Goal: Transaction & Acquisition: Purchase product/service

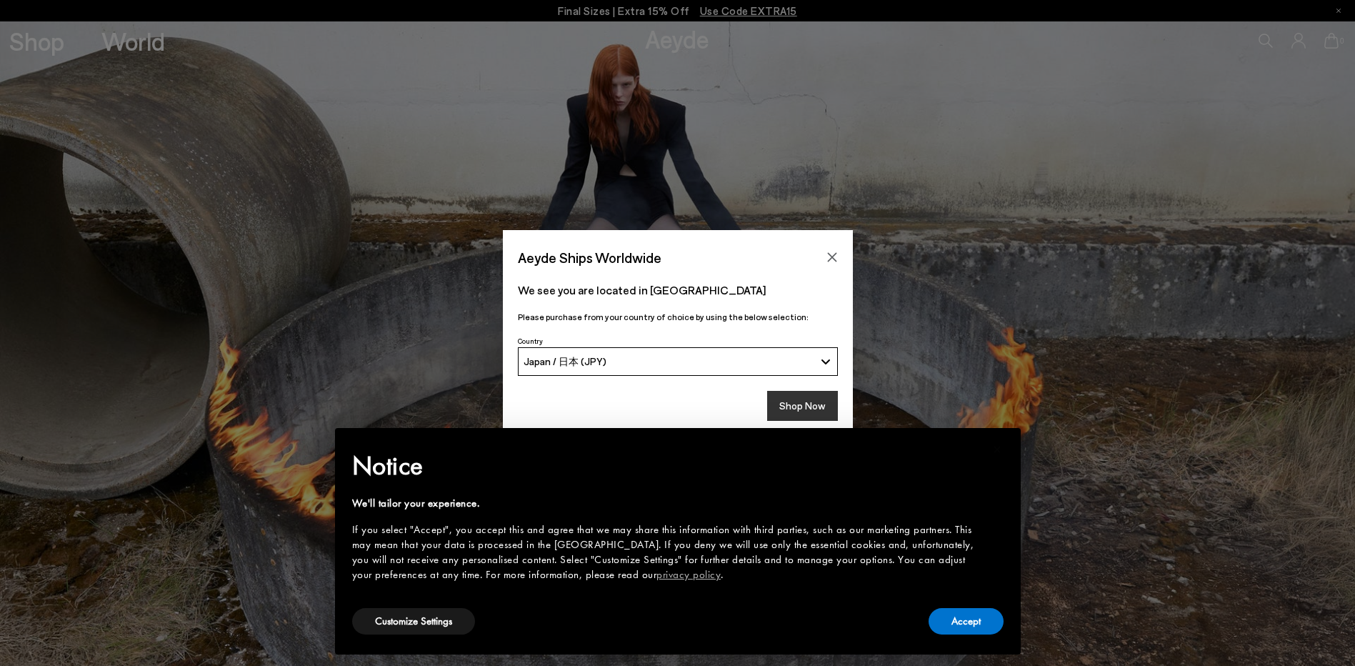
click at [827, 403] on button "Shop Now" at bounding box center [802, 406] width 71 height 30
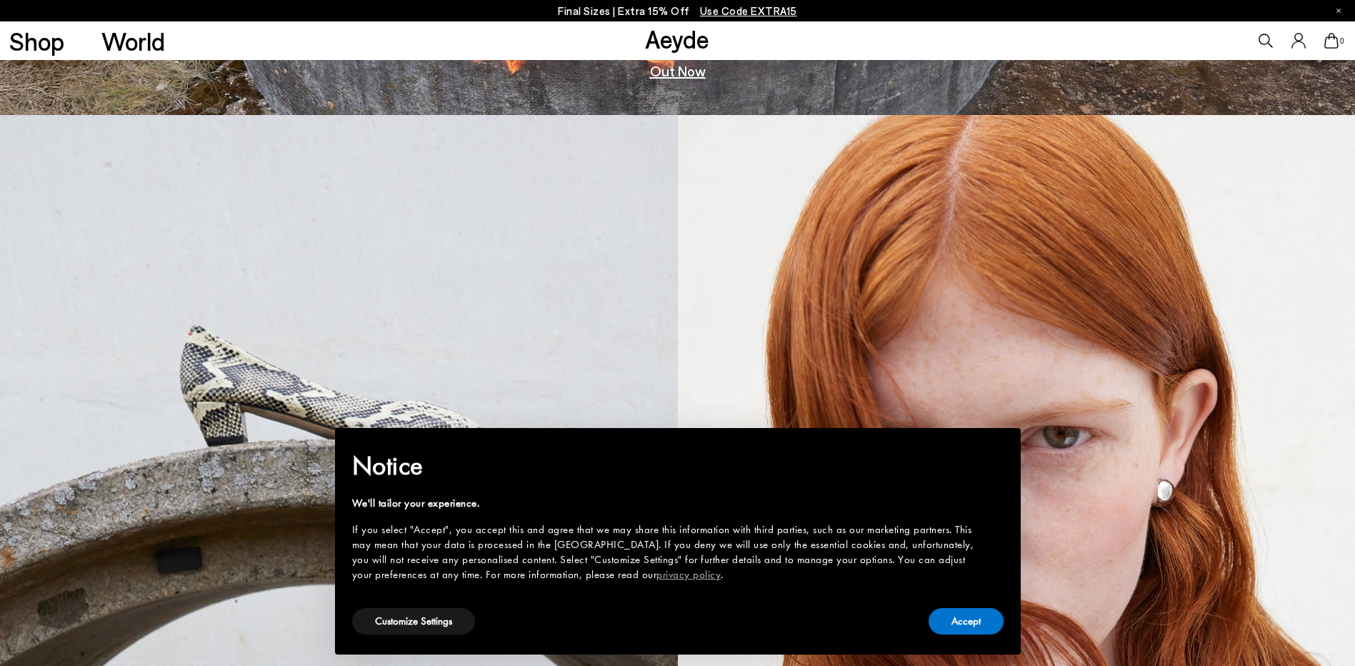
scroll to position [571, 0]
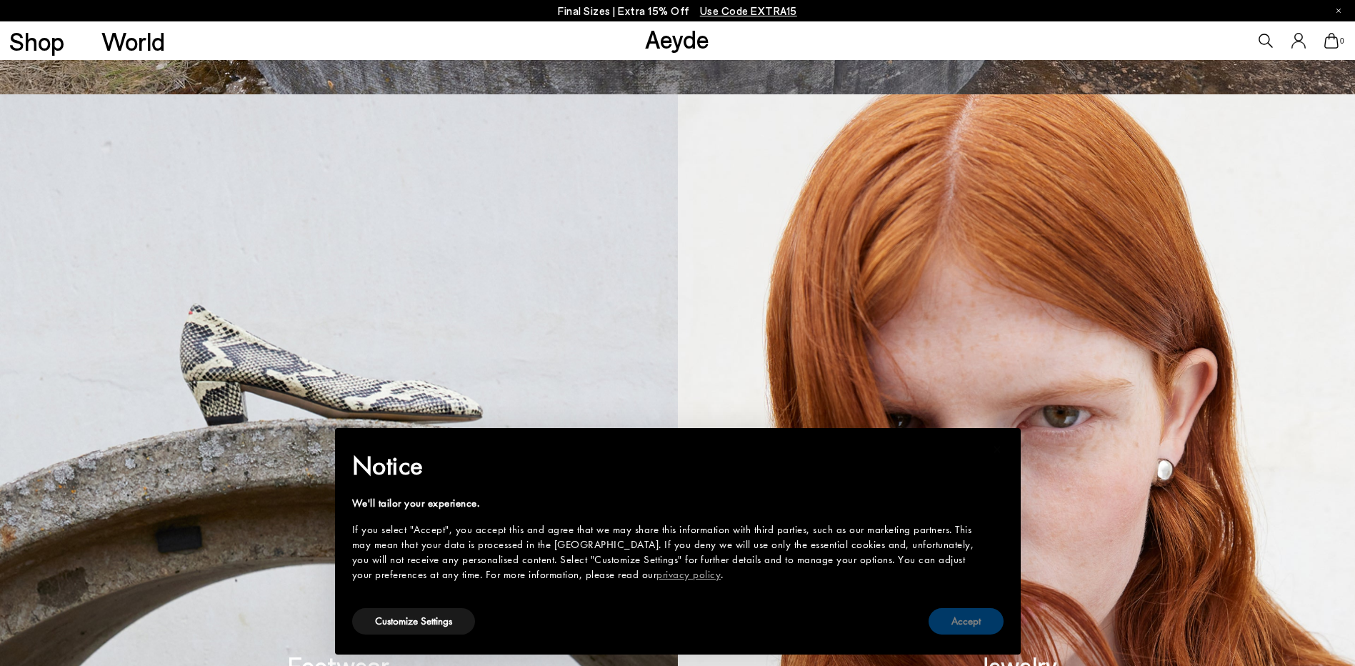
click at [975, 628] on button "Accept" at bounding box center [965, 621] width 75 height 26
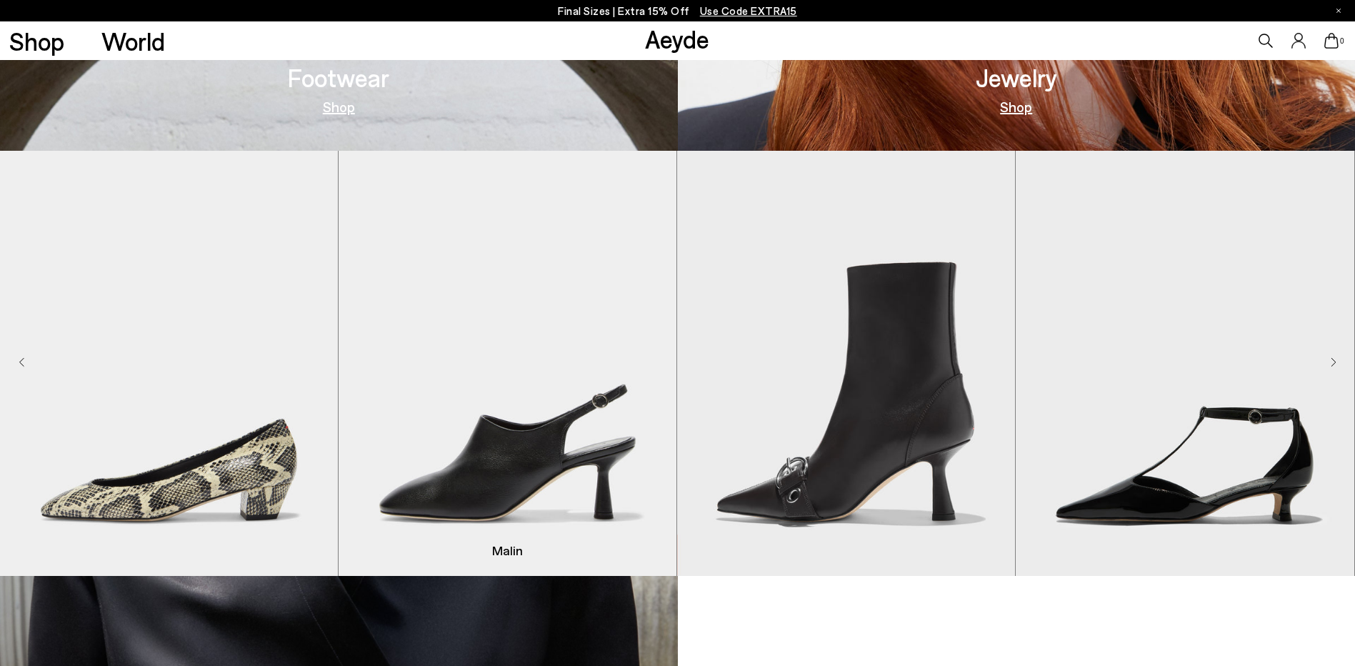
scroll to position [1285, 0]
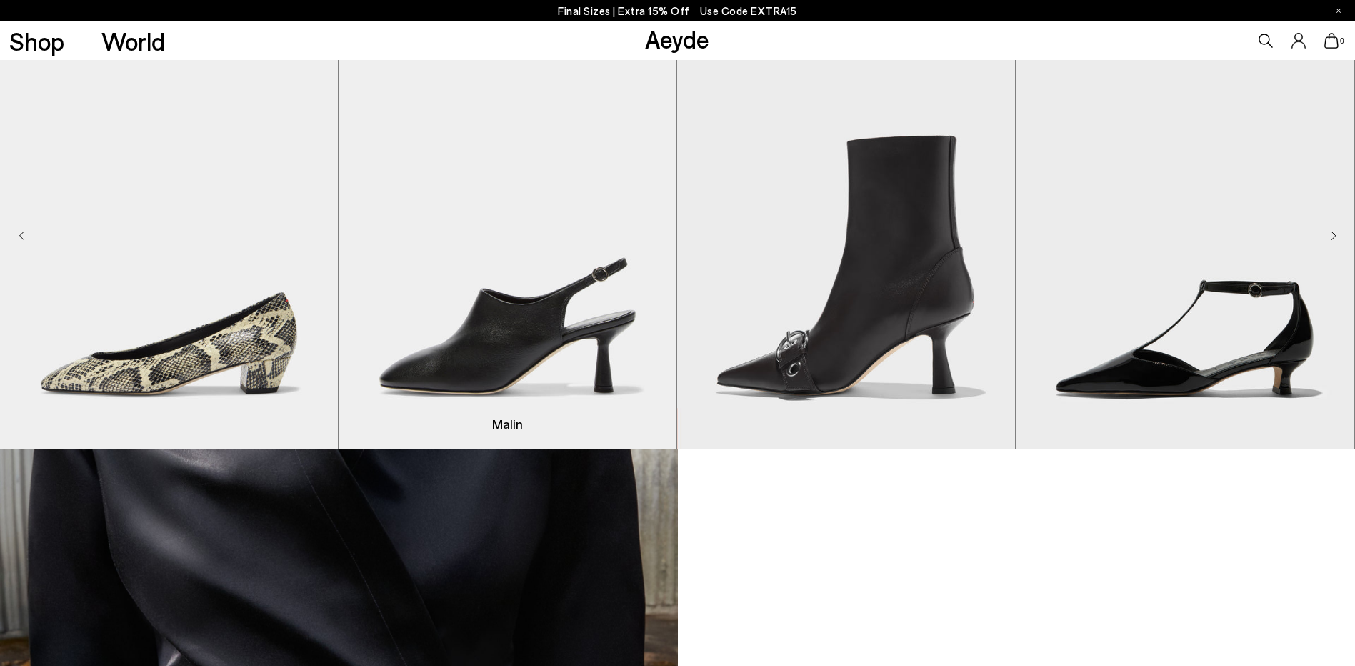
click at [582, 319] on img "2 / 9" at bounding box center [507, 236] width 338 height 425
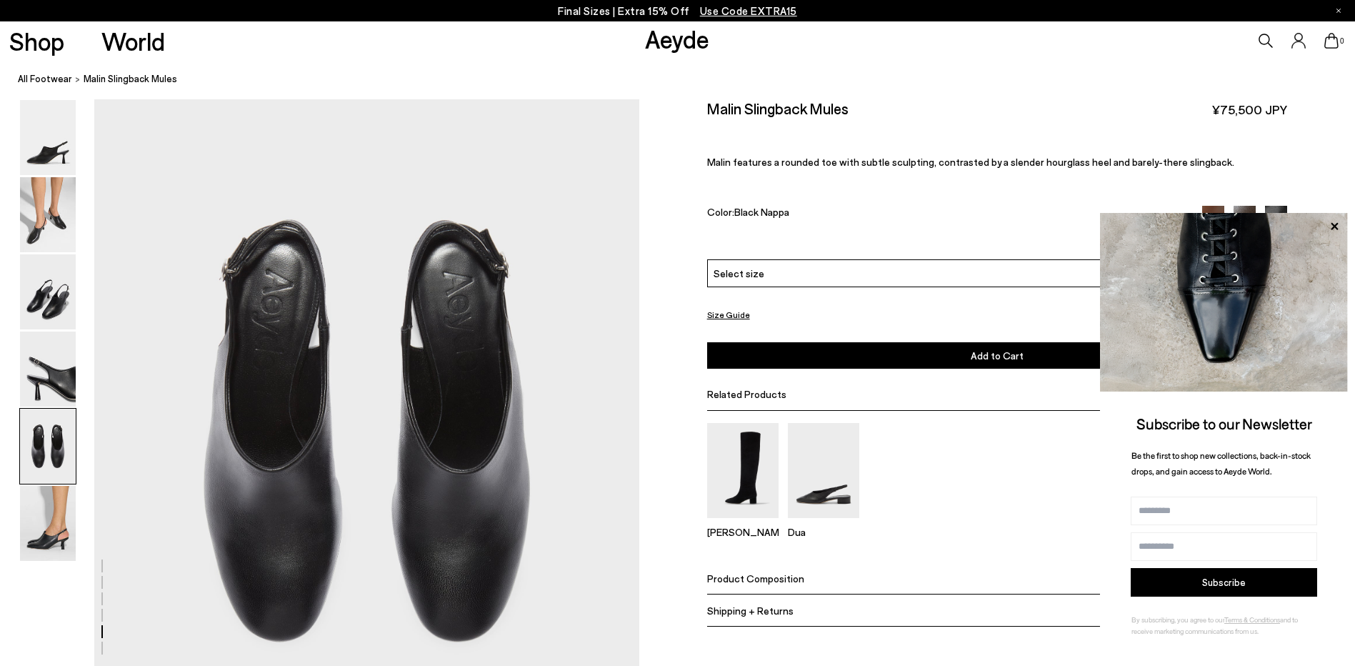
scroll to position [2999, 0]
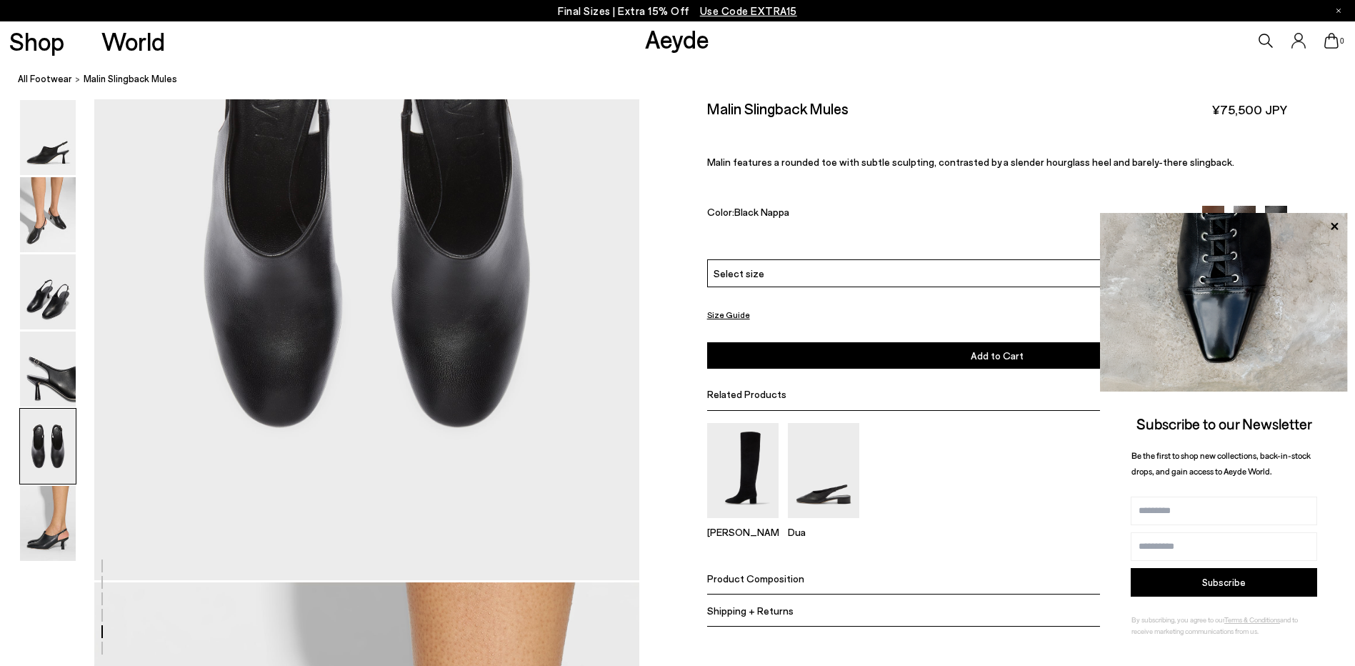
click at [53, 222] on img at bounding box center [48, 214] width 56 height 75
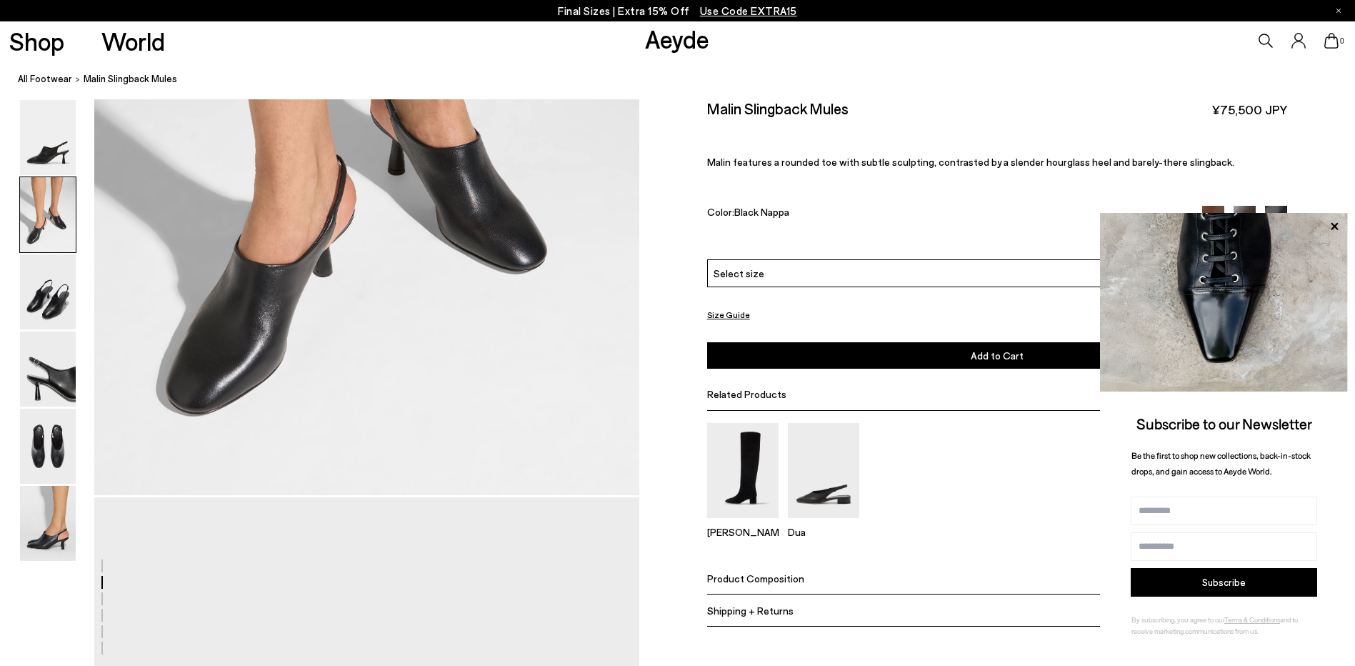
scroll to position [855, 0]
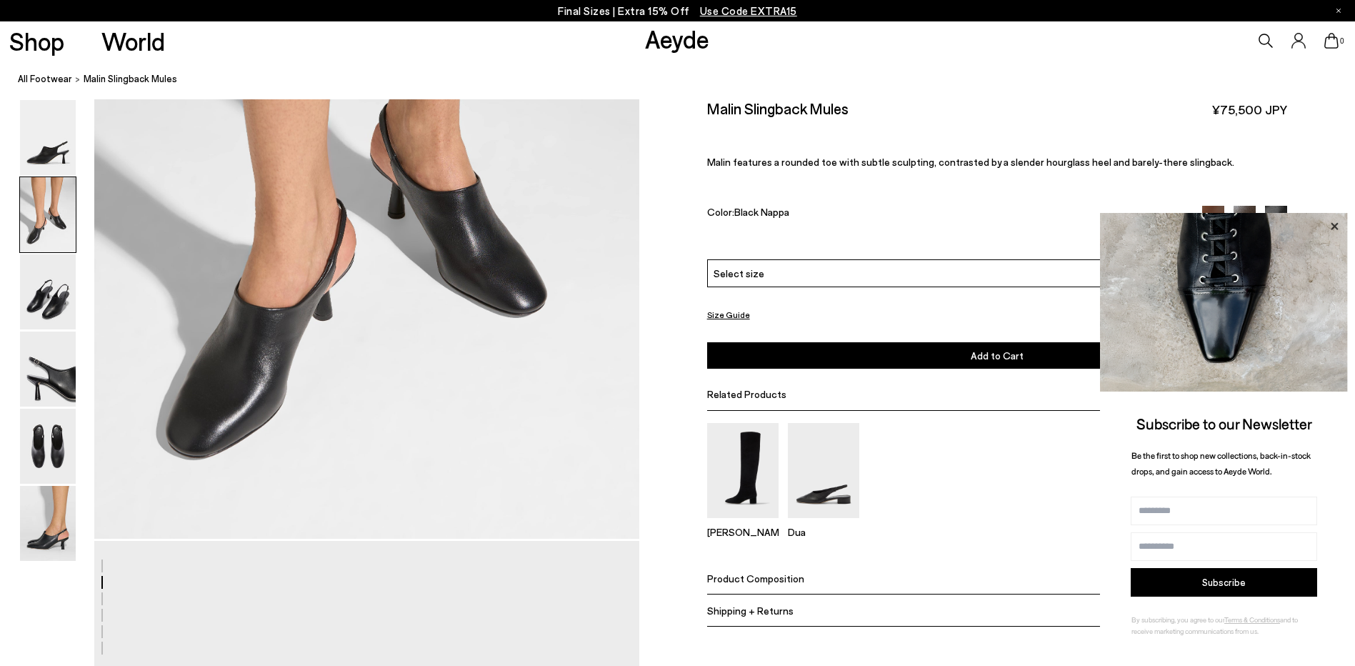
click at [1337, 223] on icon at bounding box center [1333, 225] width 7 height 7
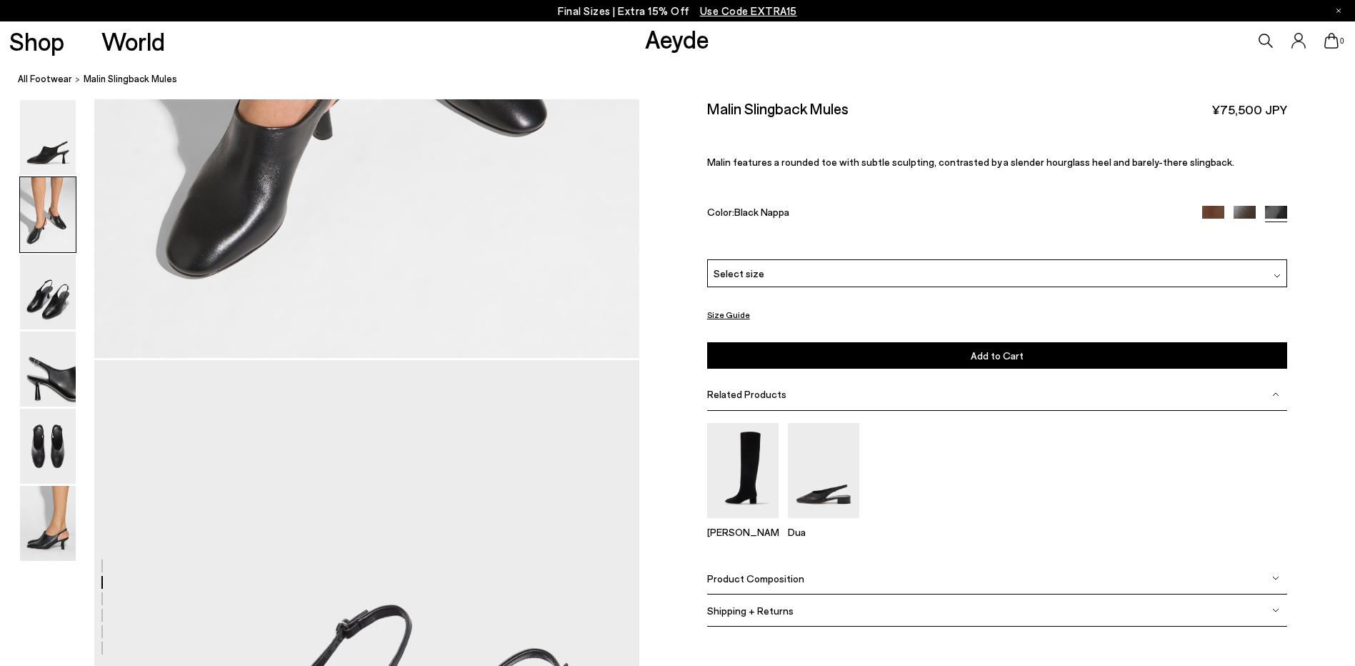
scroll to position [1070, 0]
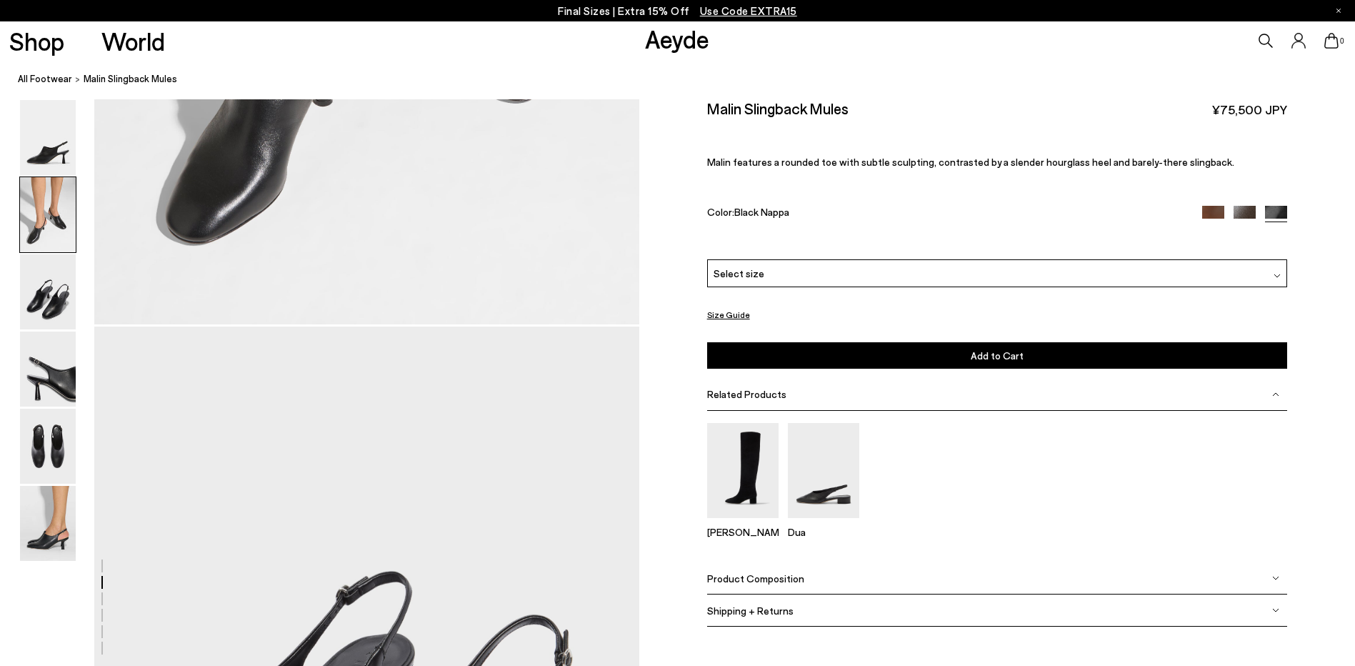
click at [981, 270] on div "Select size" at bounding box center [997, 273] width 581 height 28
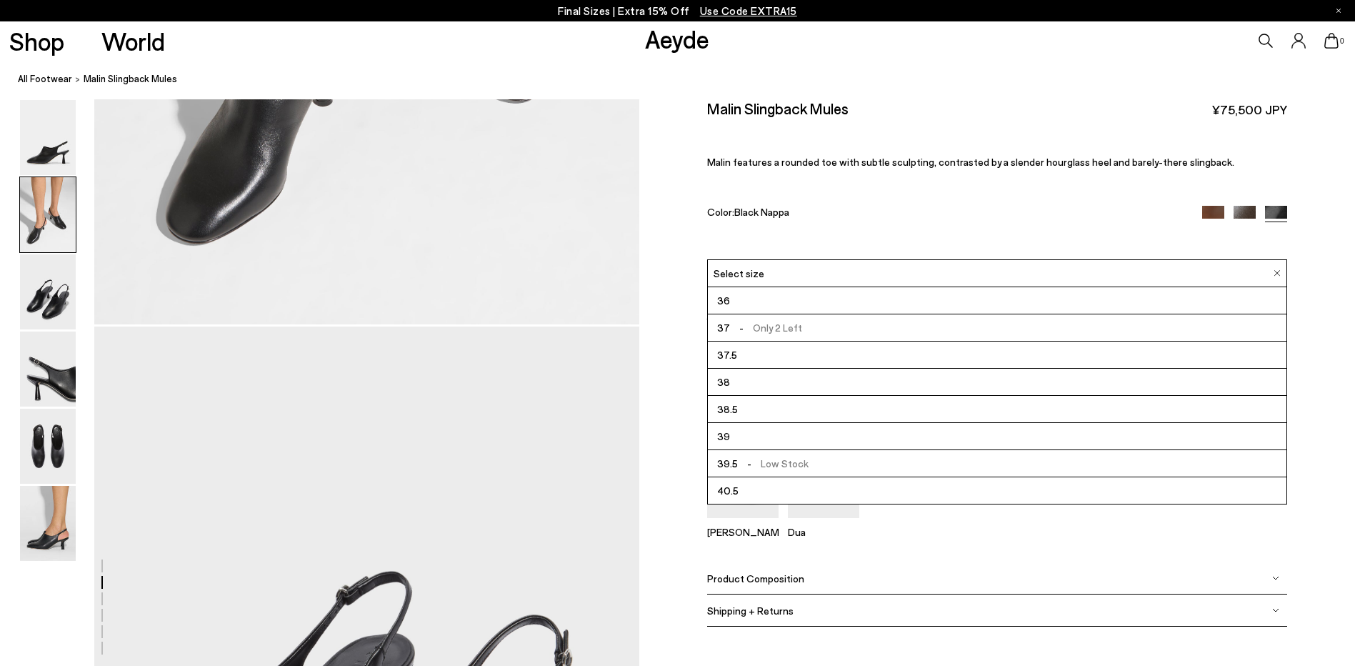
click at [982, 298] on li "36" at bounding box center [997, 300] width 579 height 27
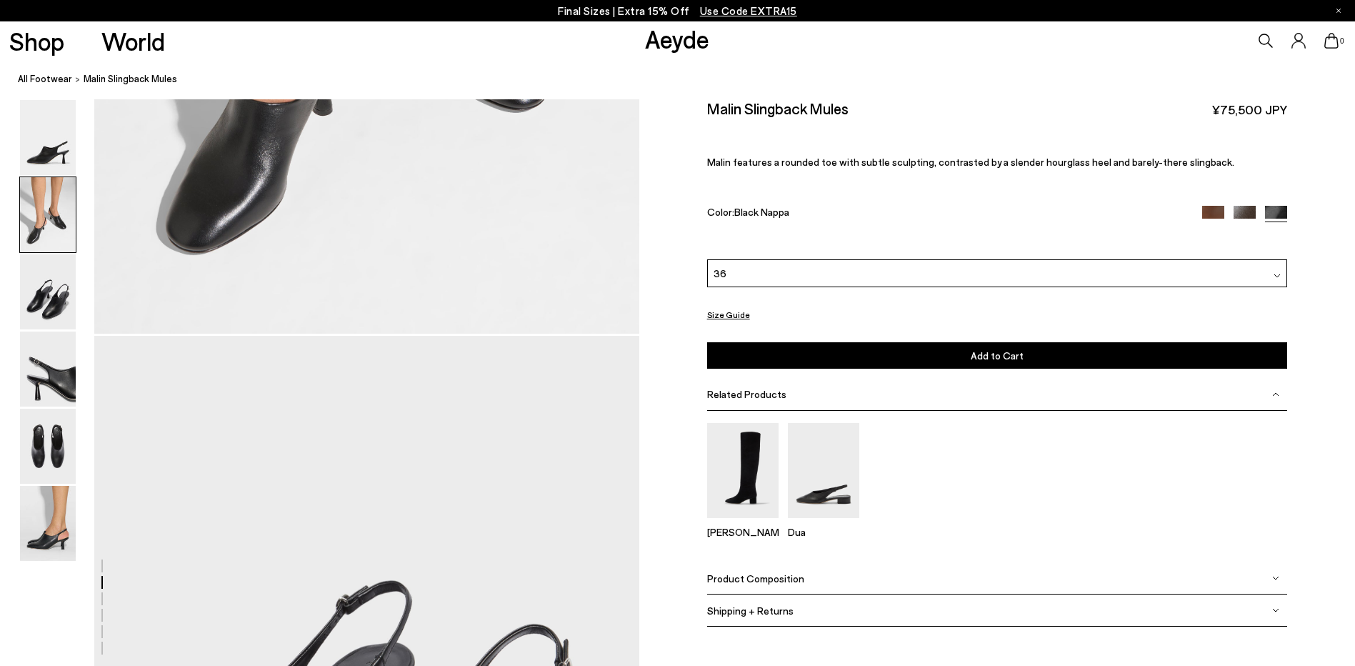
scroll to position [998, 0]
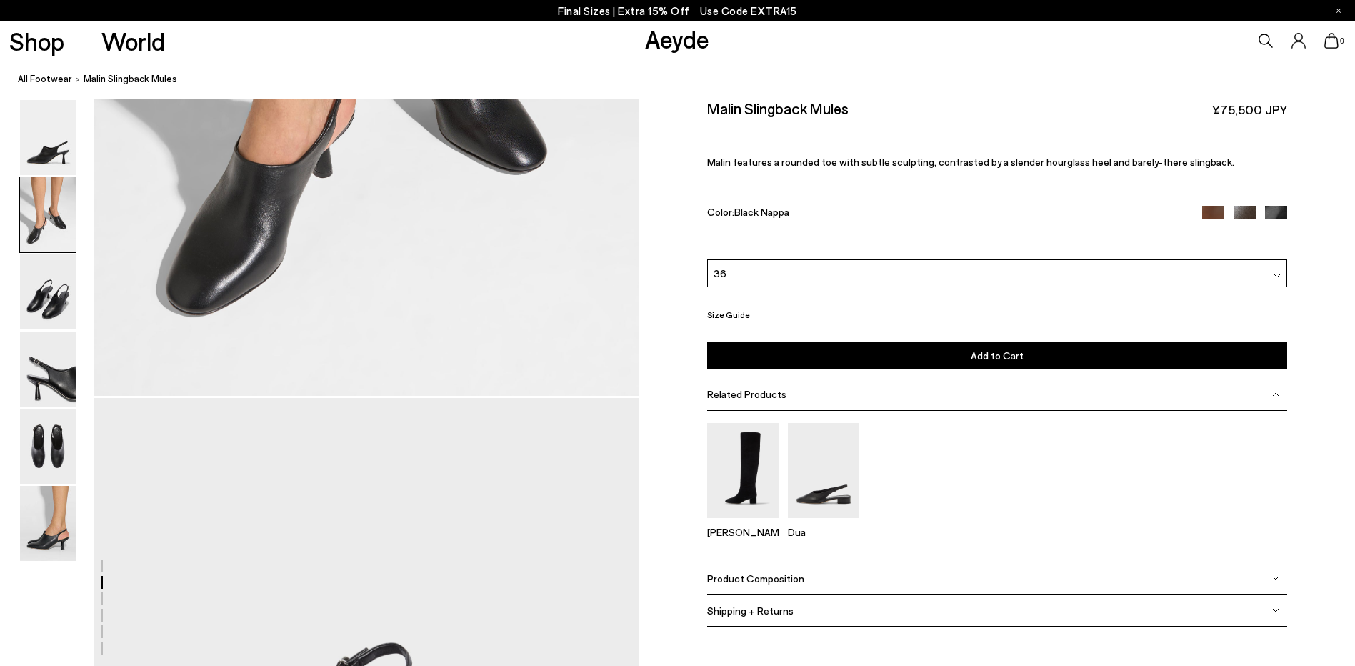
click at [739, 316] on button "Size Guide" at bounding box center [728, 315] width 43 height 18
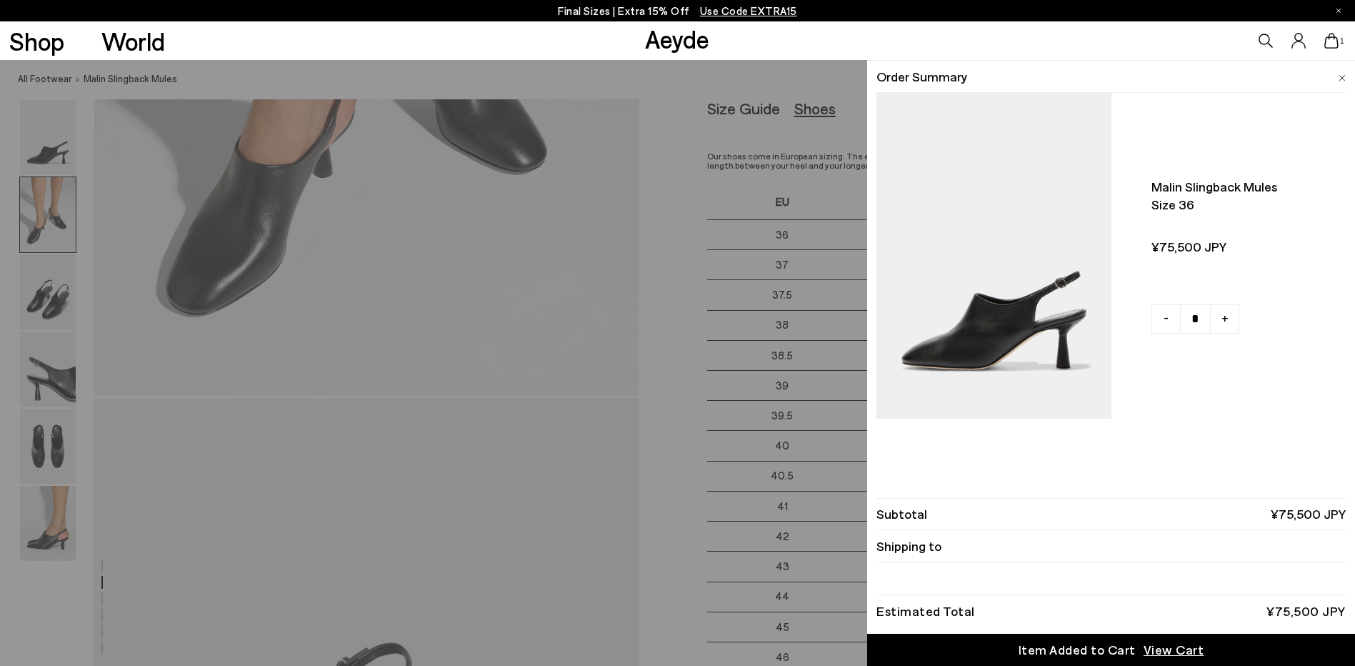
click at [1340, 78] on img at bounding box center [1341, 78] width 7 height 6
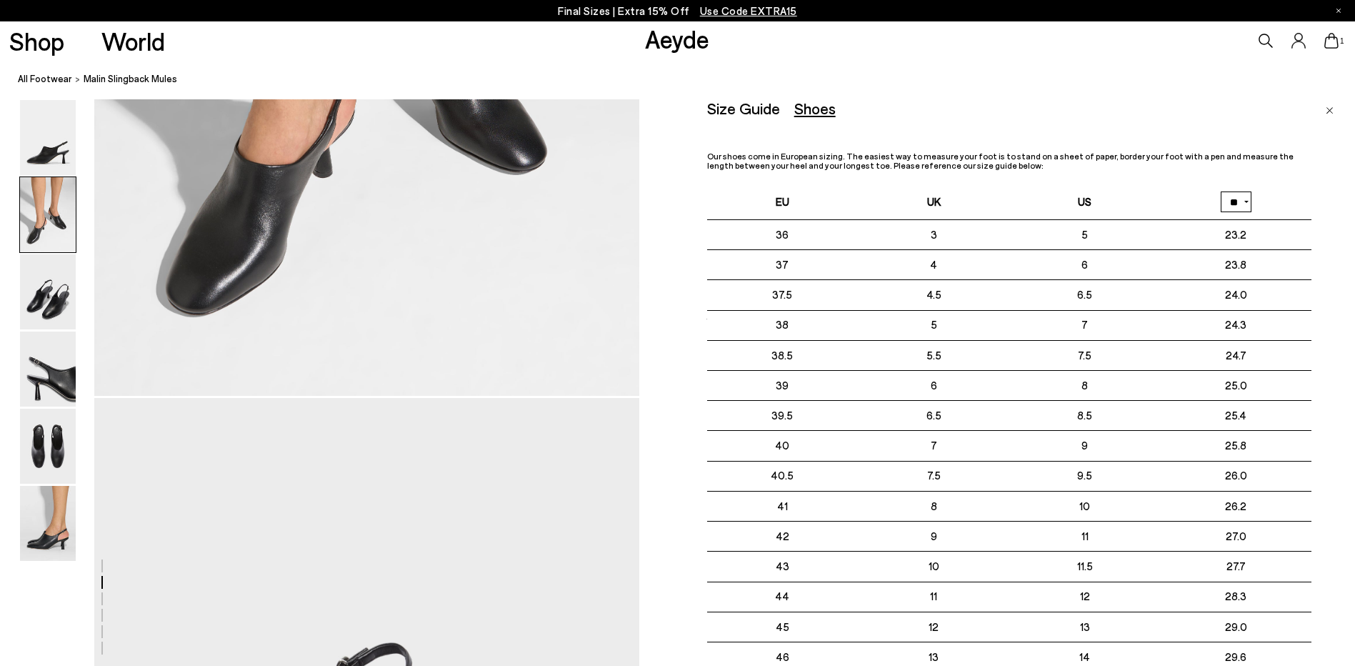
scroll to position [1070, 0]
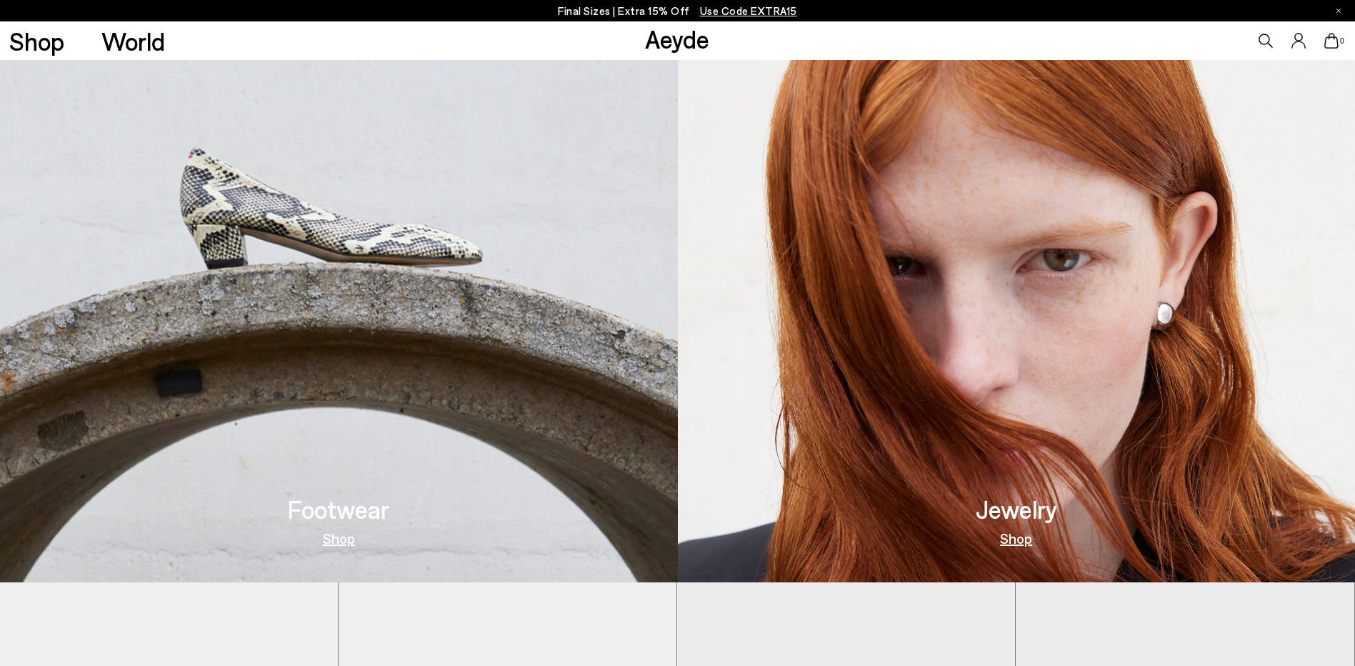
scroll to position [714, 0]
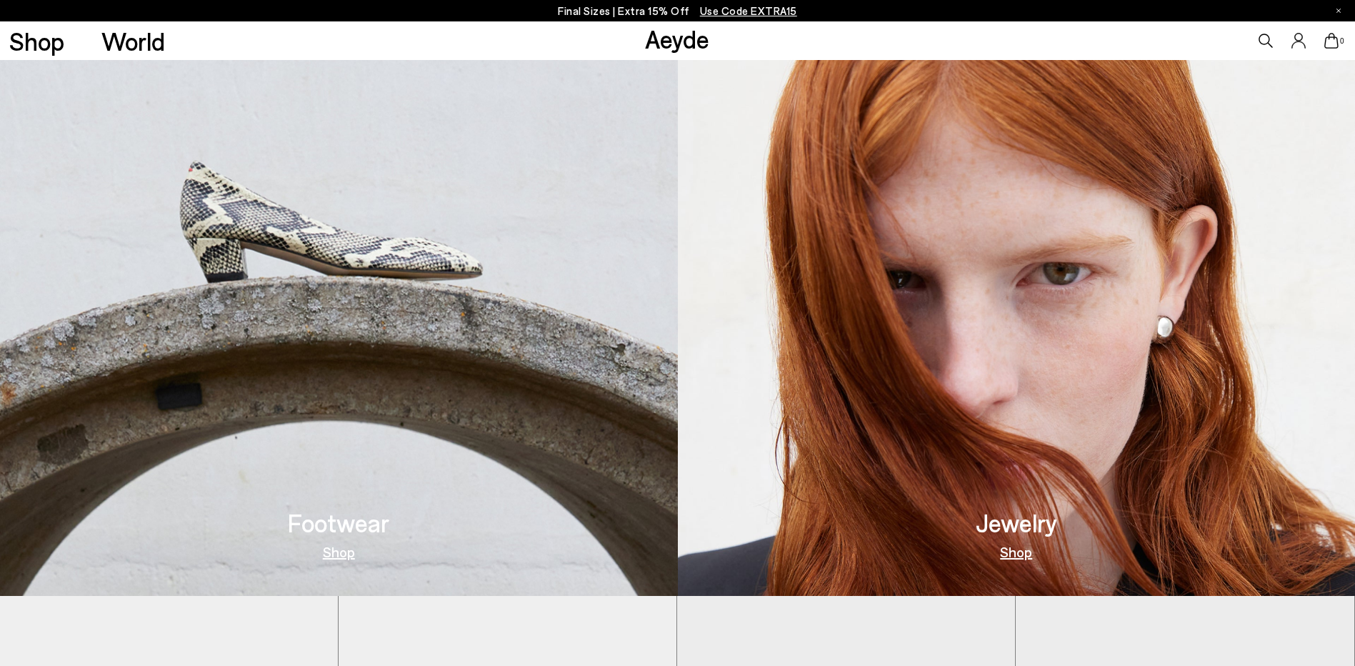
click at [338, 548] on link "Shop" at bounding box center [339, 551] width 32 height 14
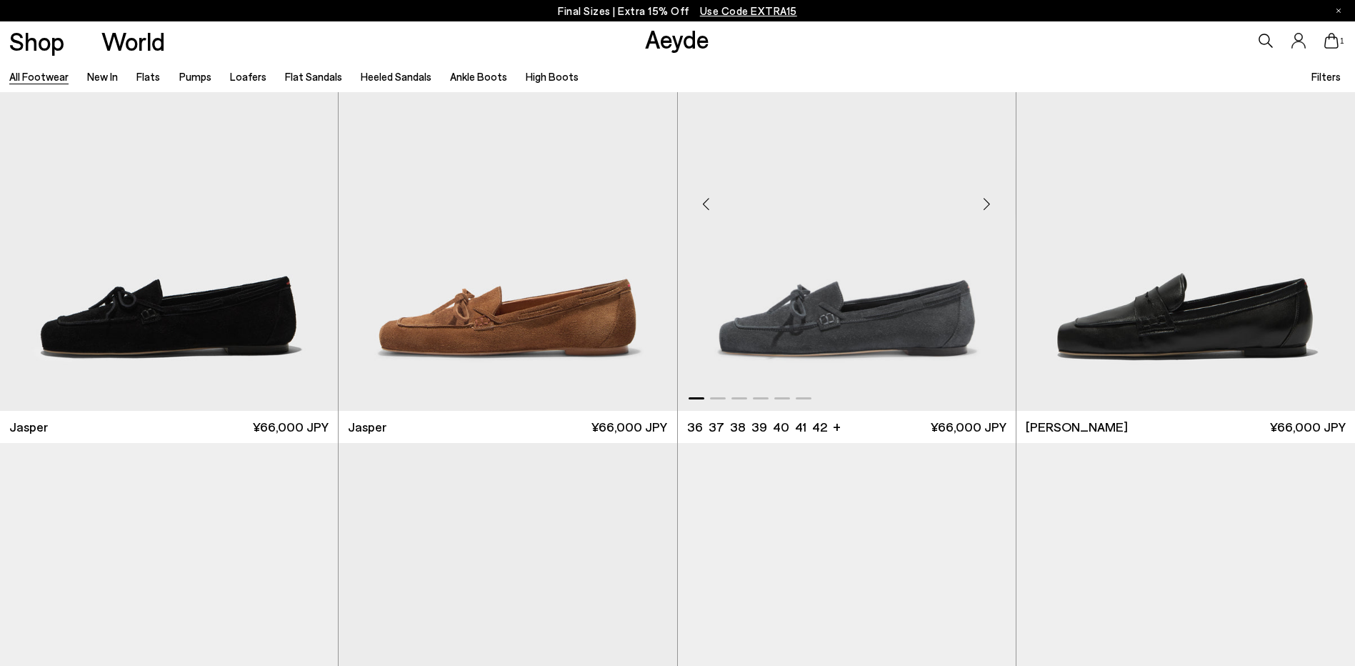
scroll to position [571, 0]
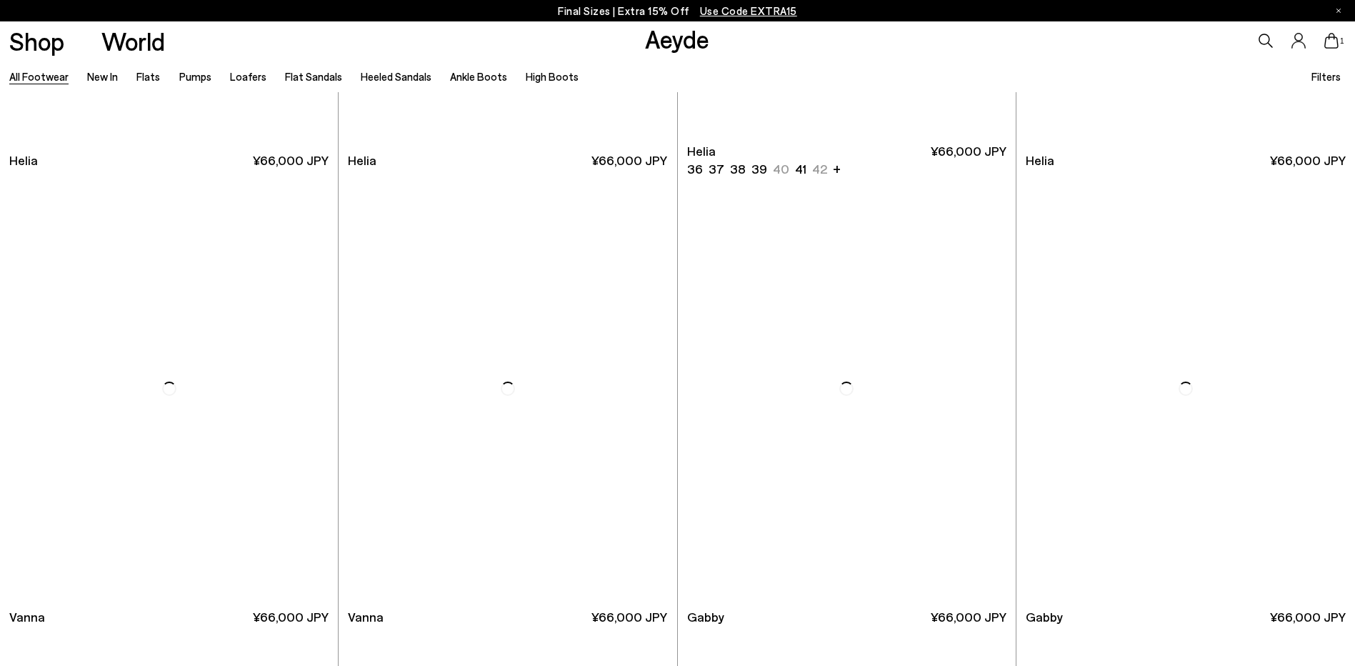
scroll to position [3785, 0]
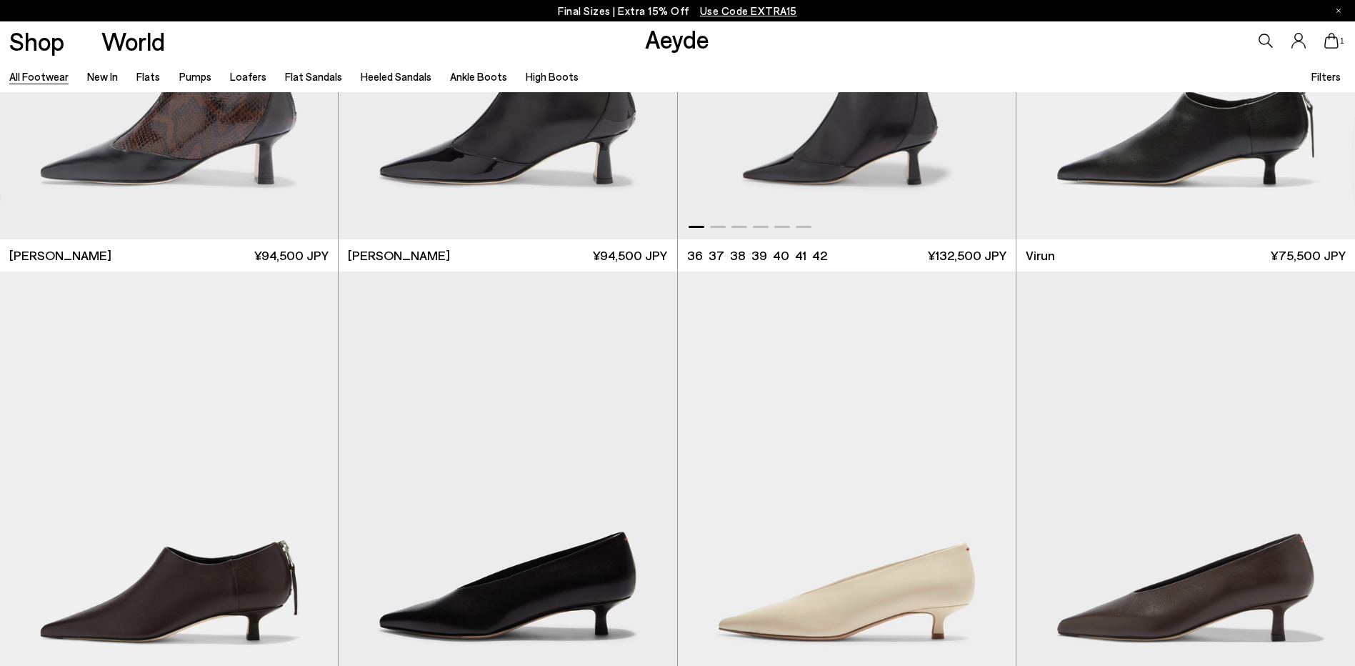
scroll to position [5784, 0]
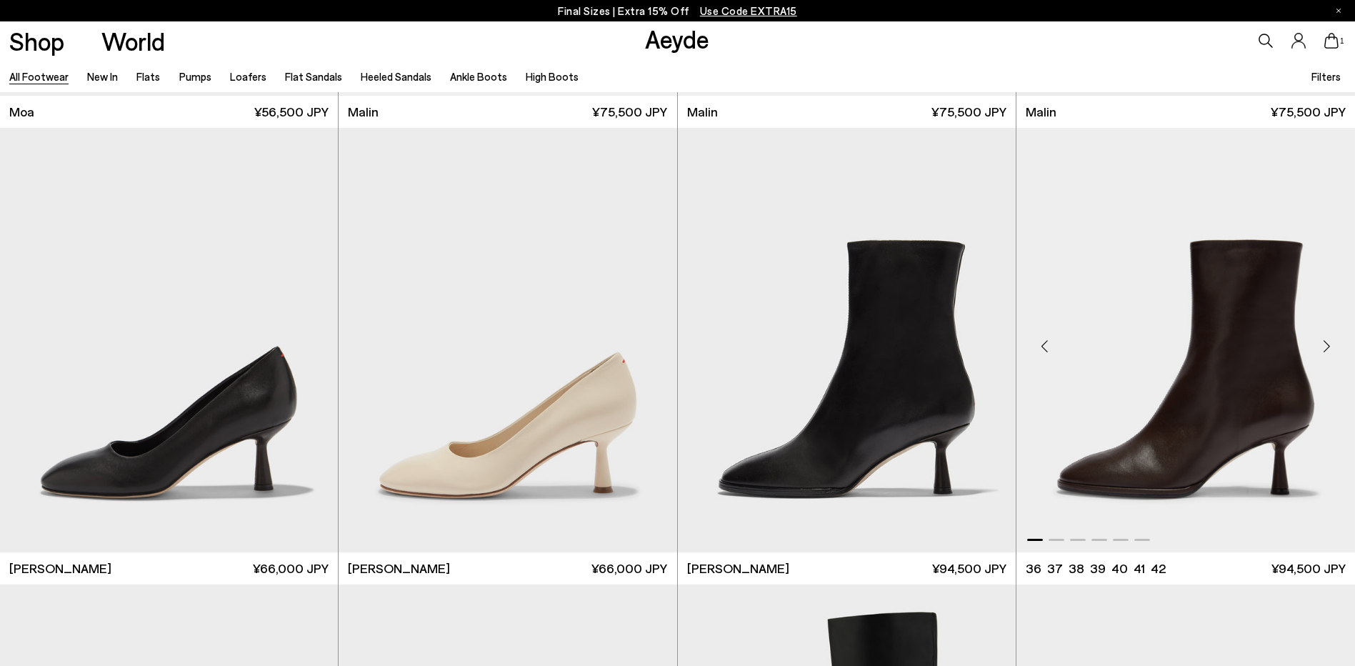
scroll to position [8712, 0]
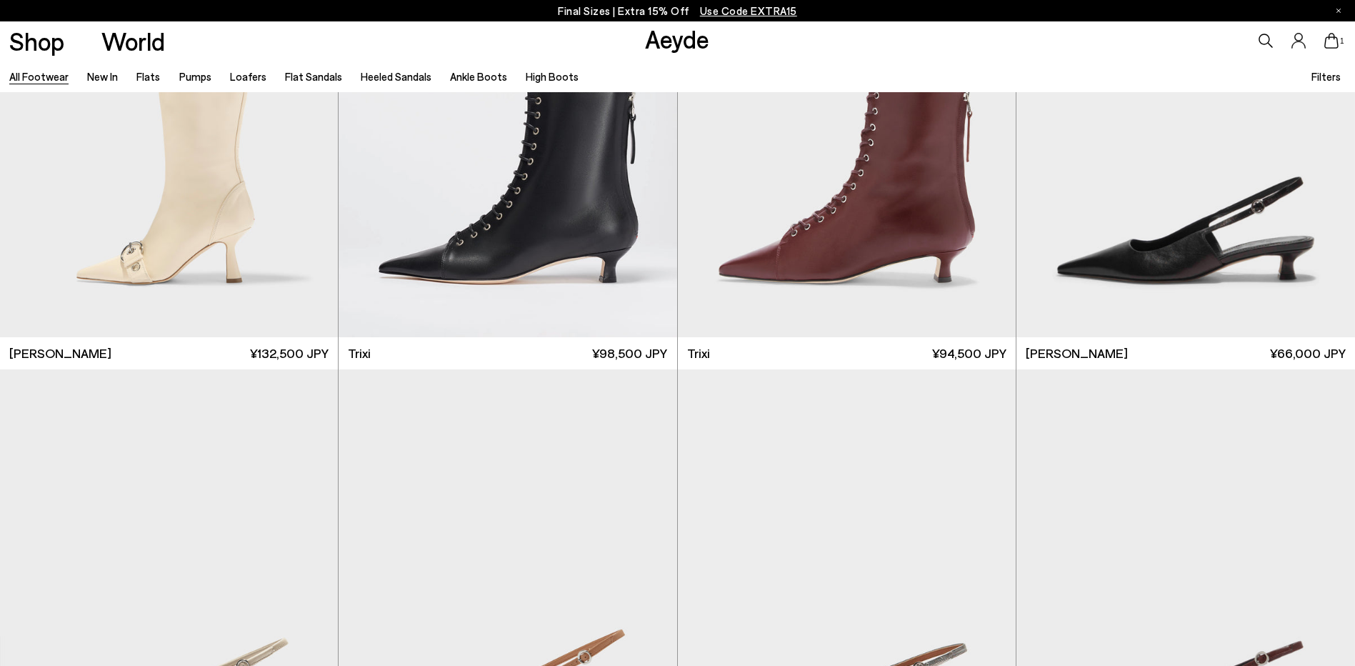
scroll to position [11639, 0]
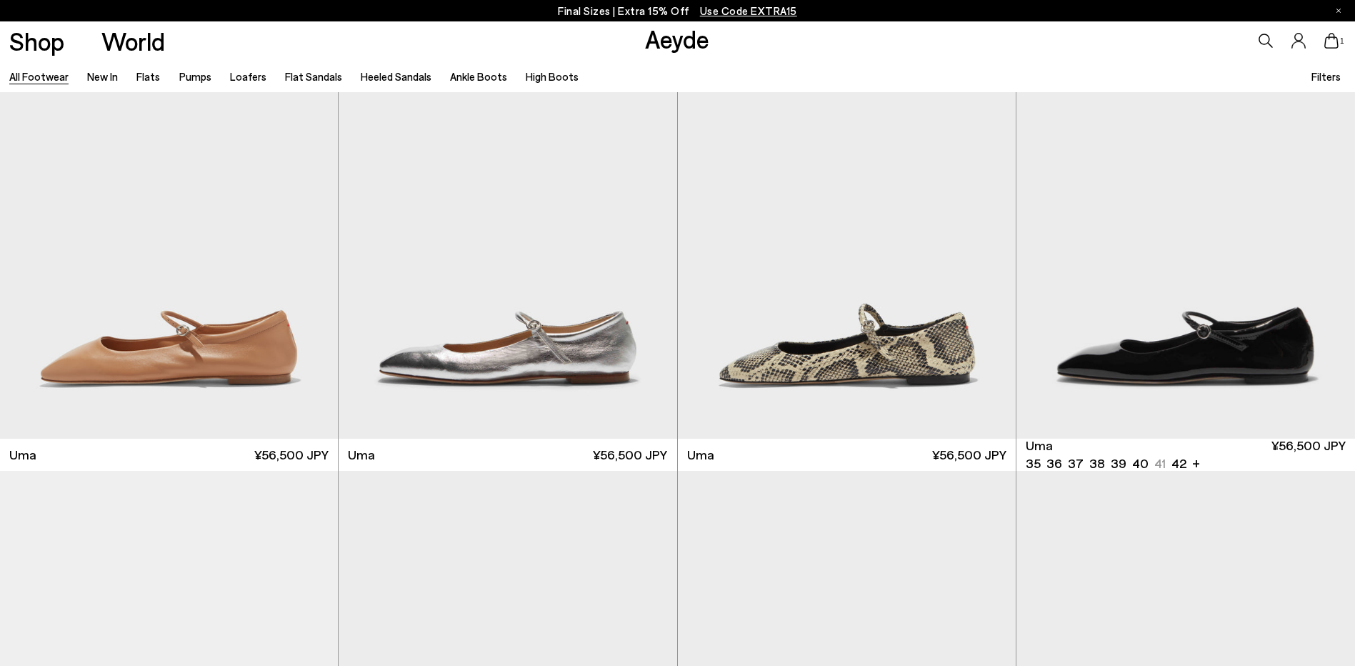
scroll to position [13853, 0]
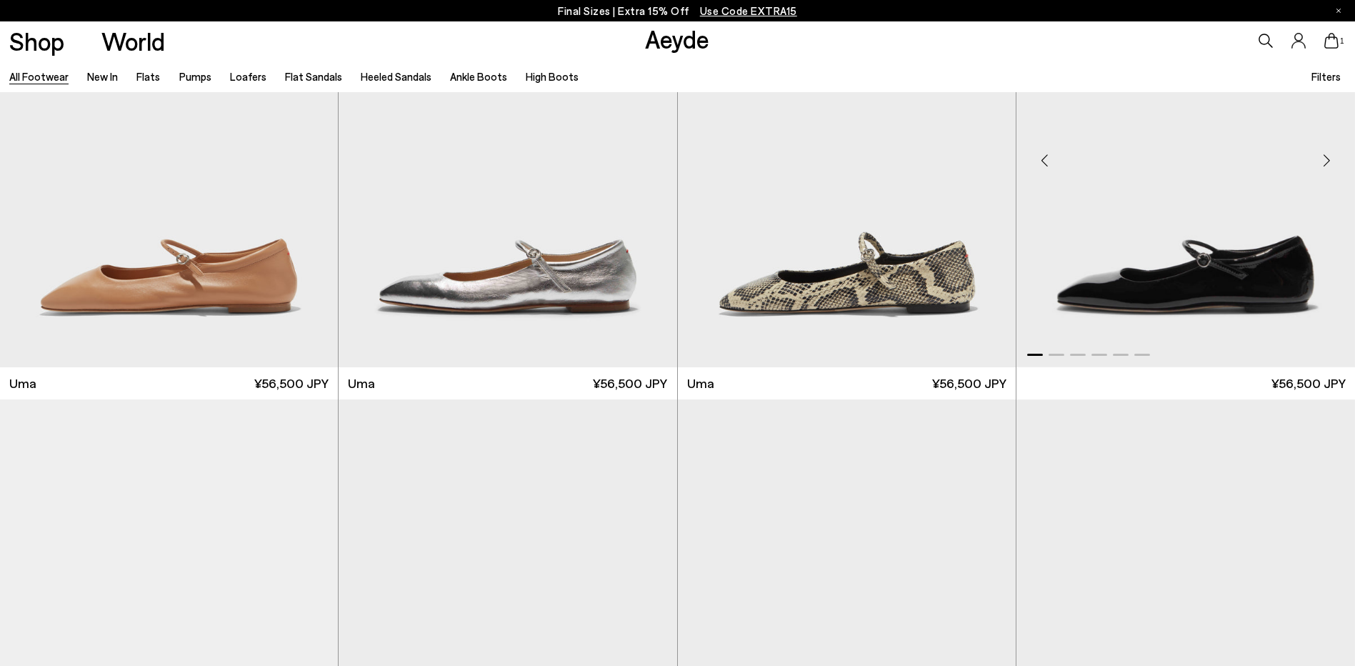
click at [1109, 261] on img "1 / 6" at bounding box center [1185, 154] width 338 height 425
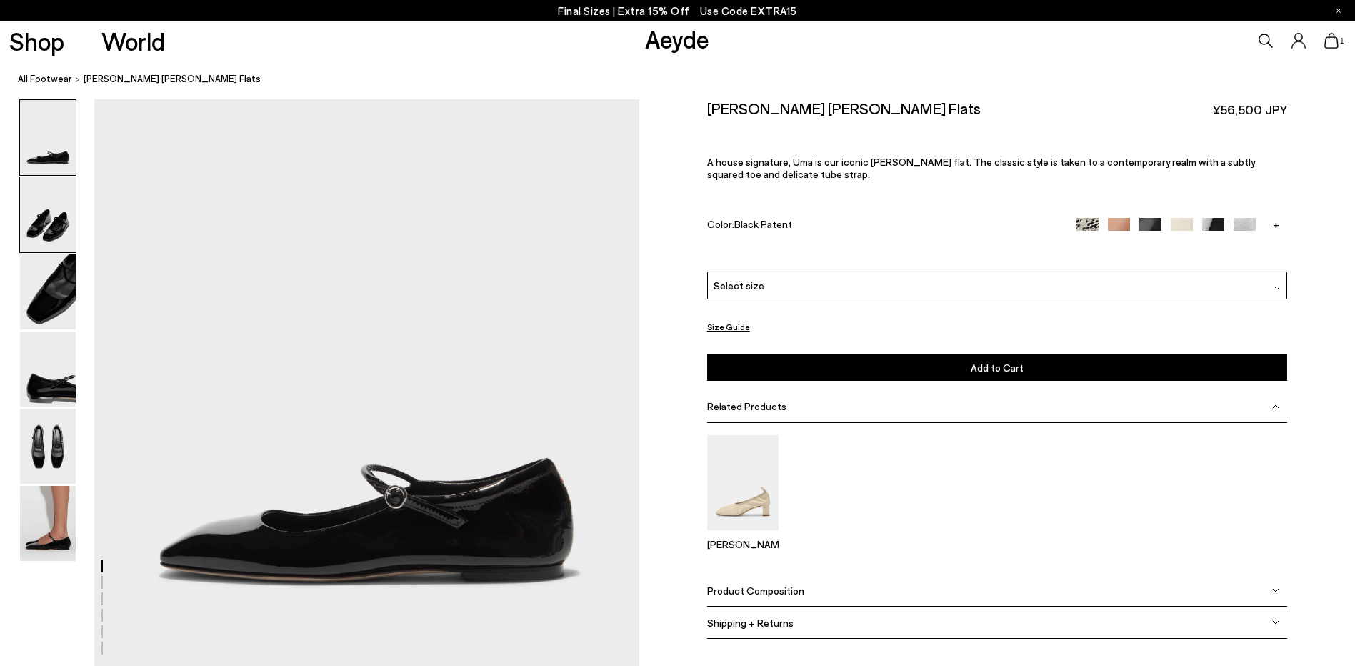
click at [49, 226] on img at bounding box center [48, 214] width 56 height 75
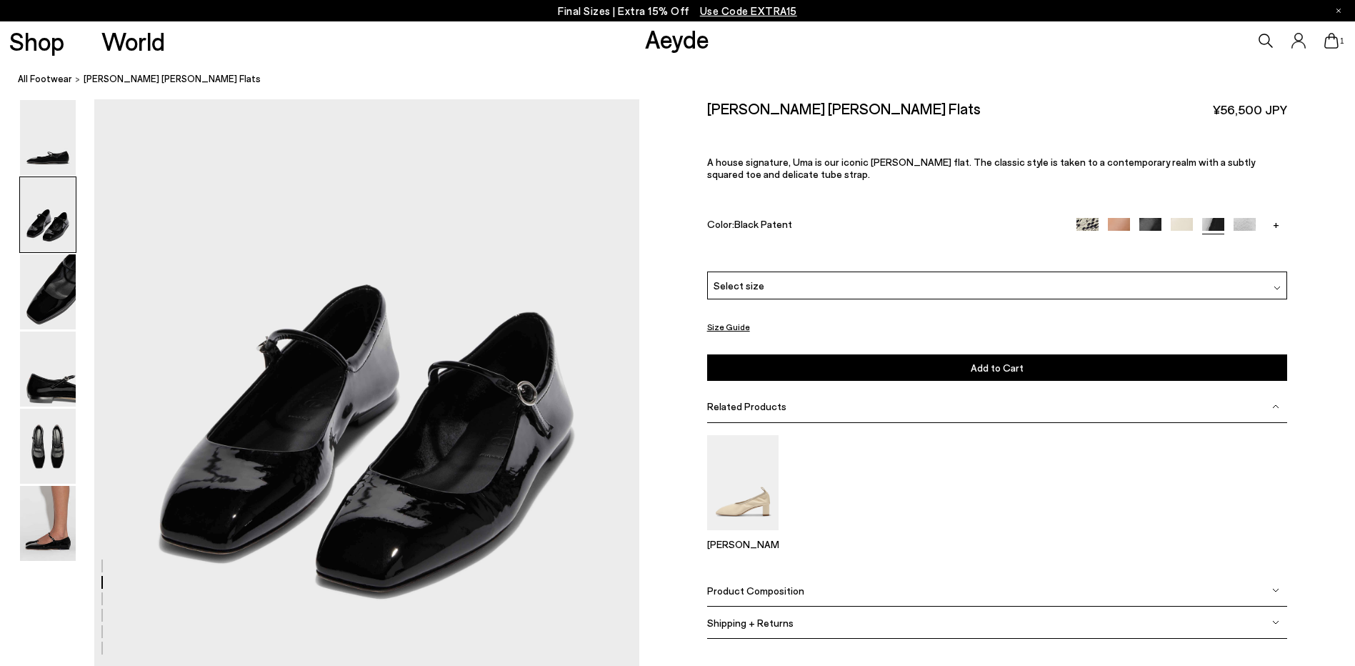
scroll to position [713, 0]
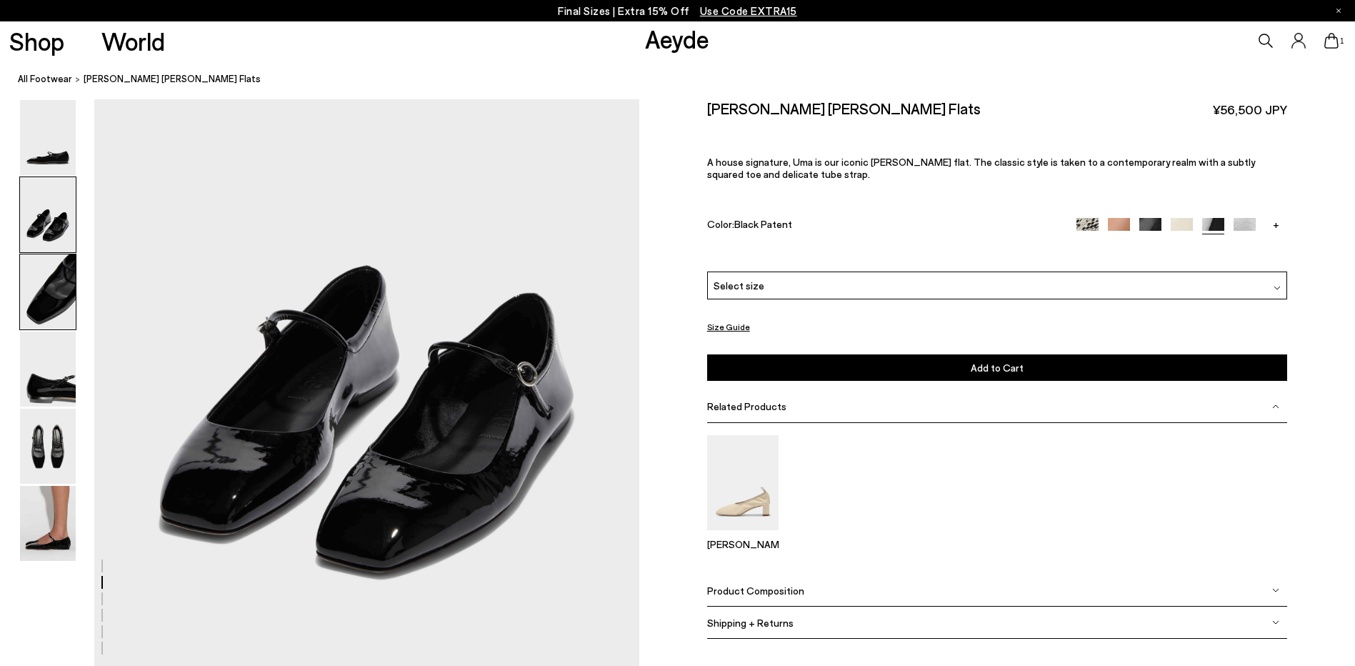
click at [59, 256] on img at bounding box center [48, 291] width 56 height 75
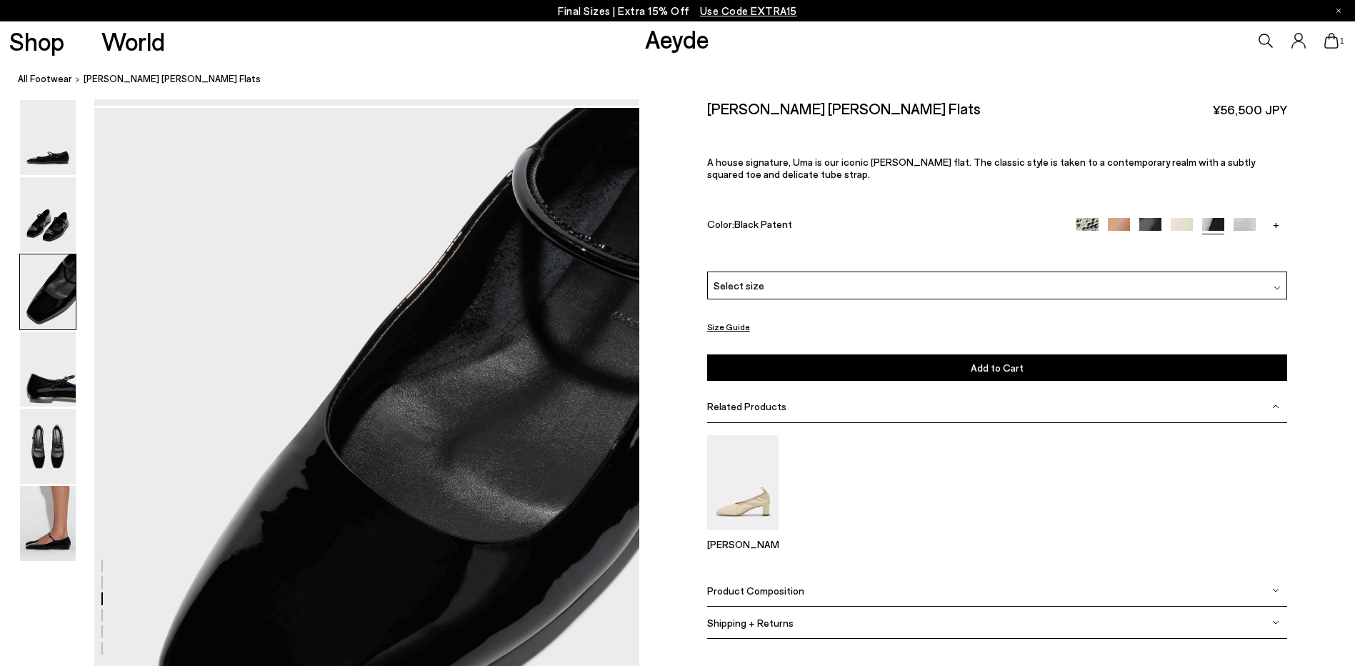
scroll to position [1298, 0]
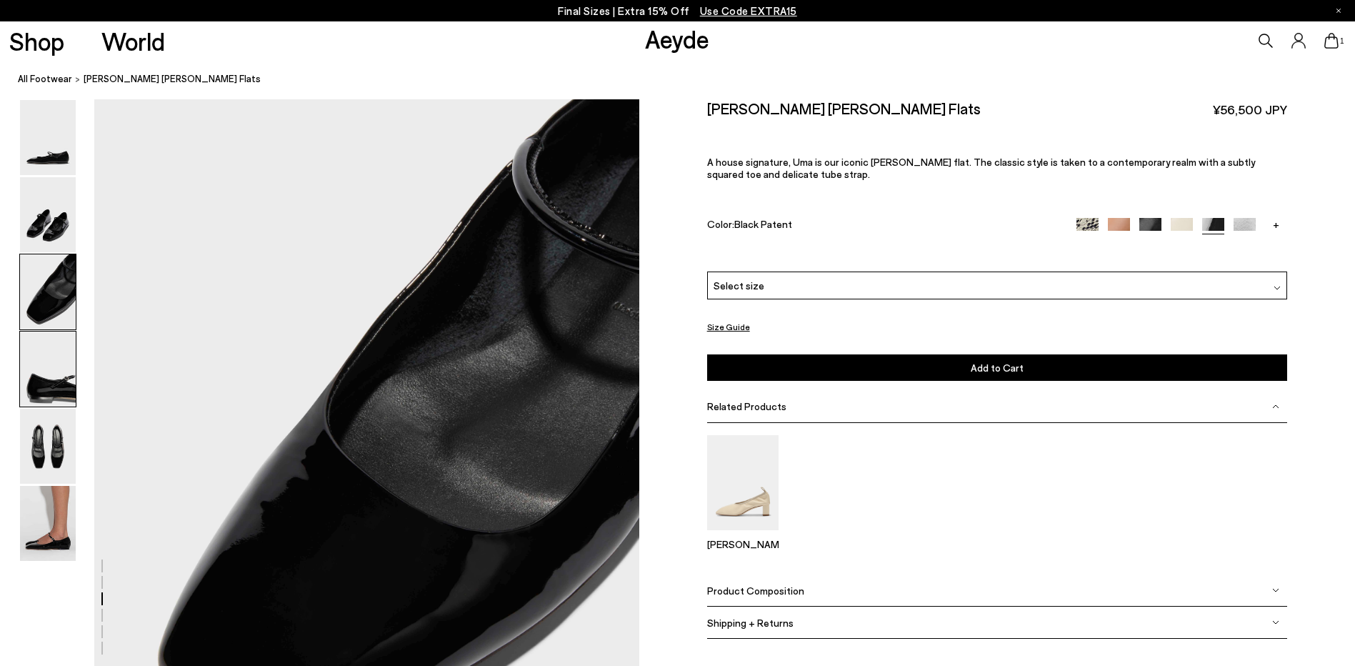
click at [69, 371] on img at bounding box center [48, 368] width 56 height 75
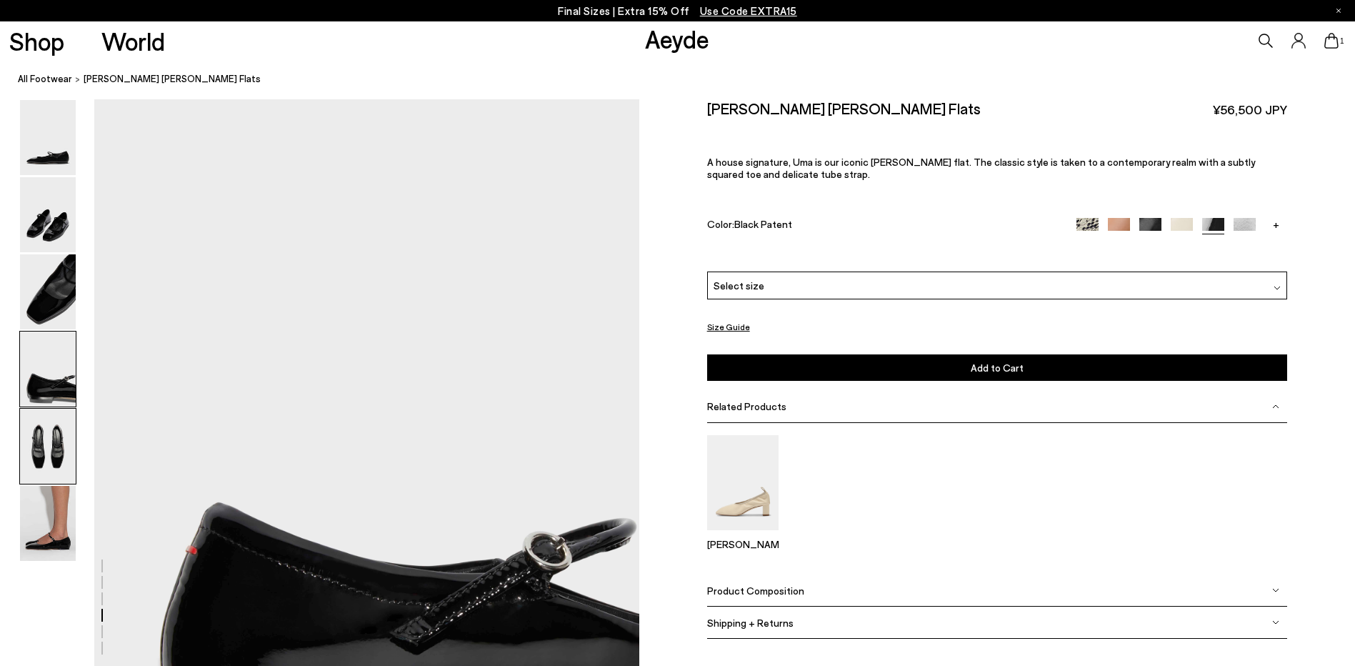
click at [54, 469] on img at bounding box center [48, 445] width 56 height 75
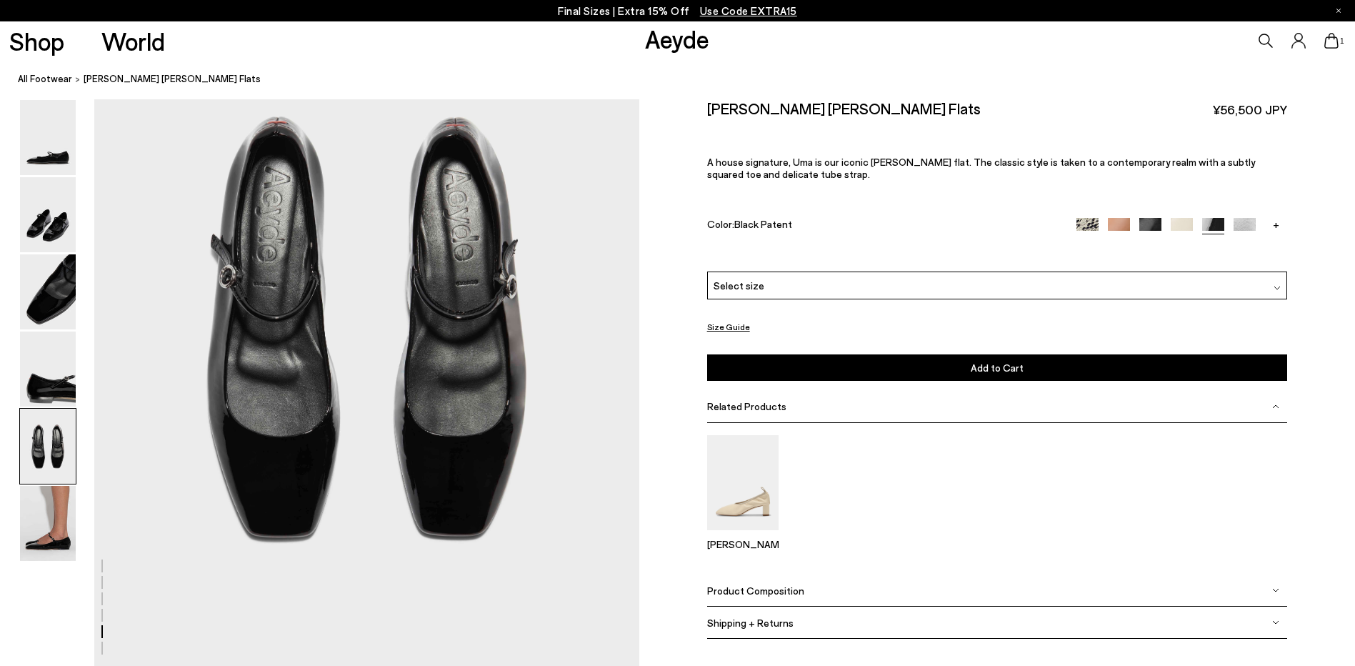
scroll to position [2898, 0]
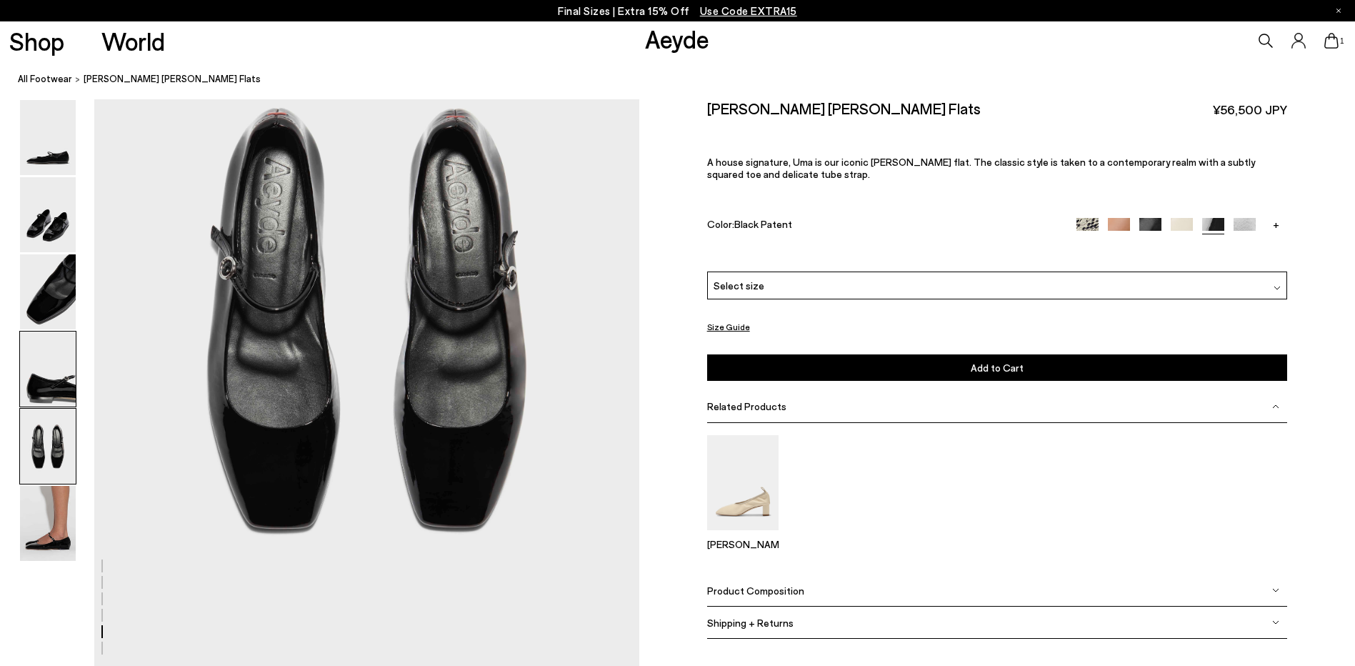
click at [65, 378] on img at bounding box center [48, 368] width 56 height 75
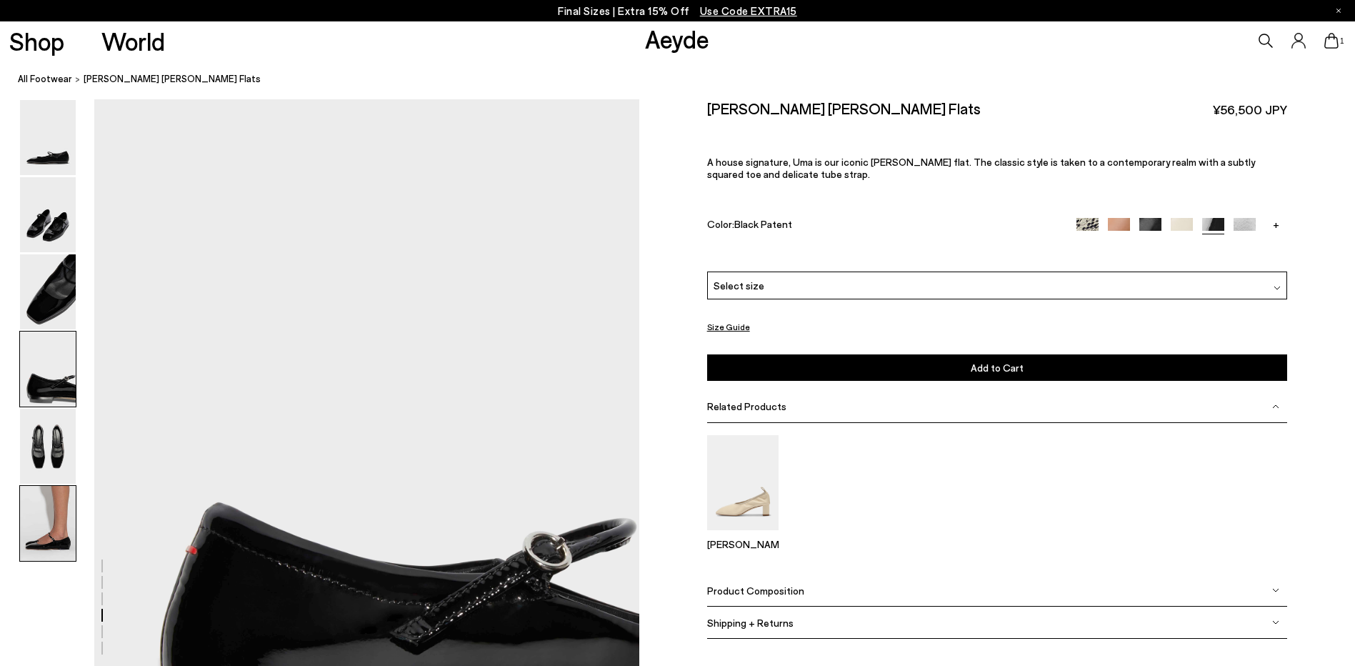
click at [29, 506] on img at bounding box center [48, 523] width 56 height 75
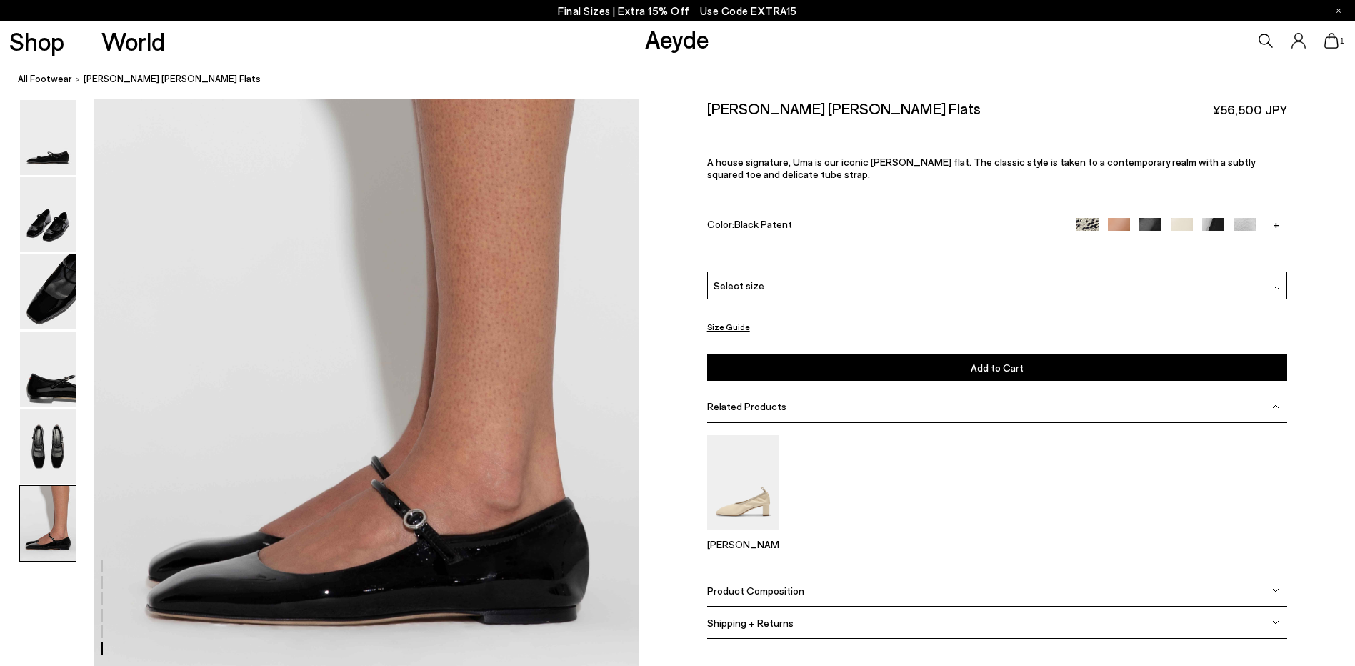
scroll to position [3581, 0]
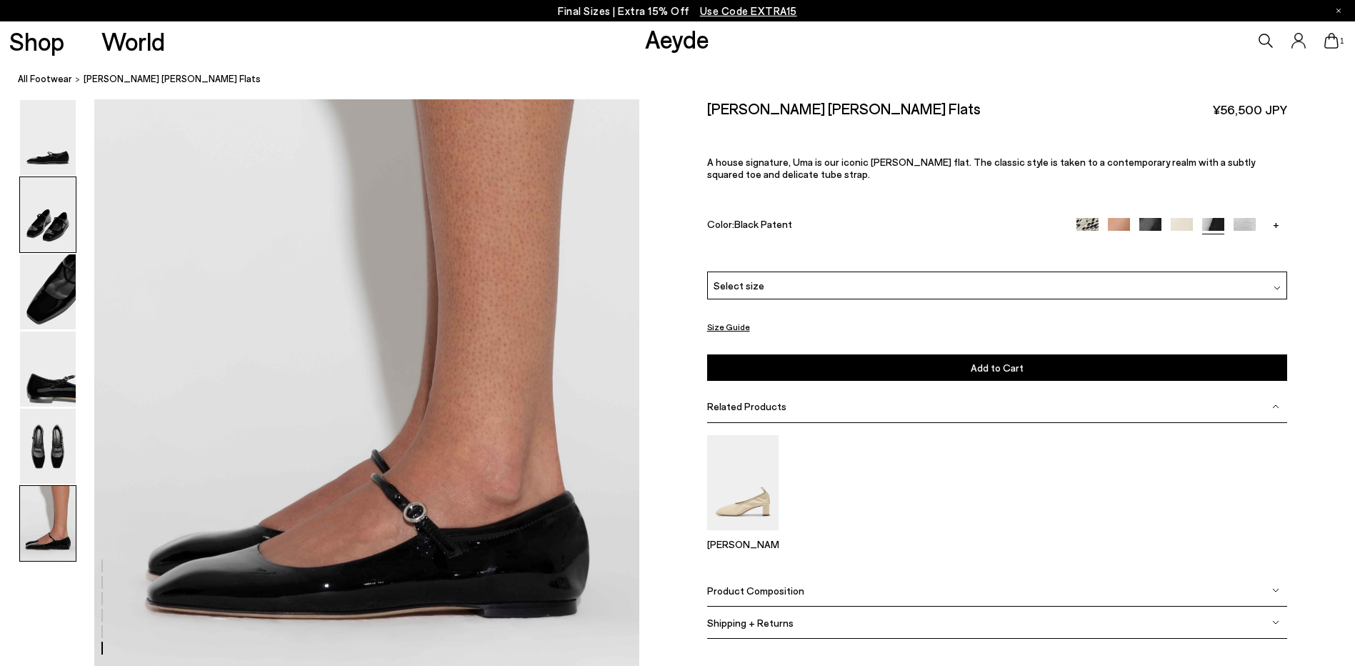
click at [58, 243] on img at bounding box center [48, 214] width 56 height 75
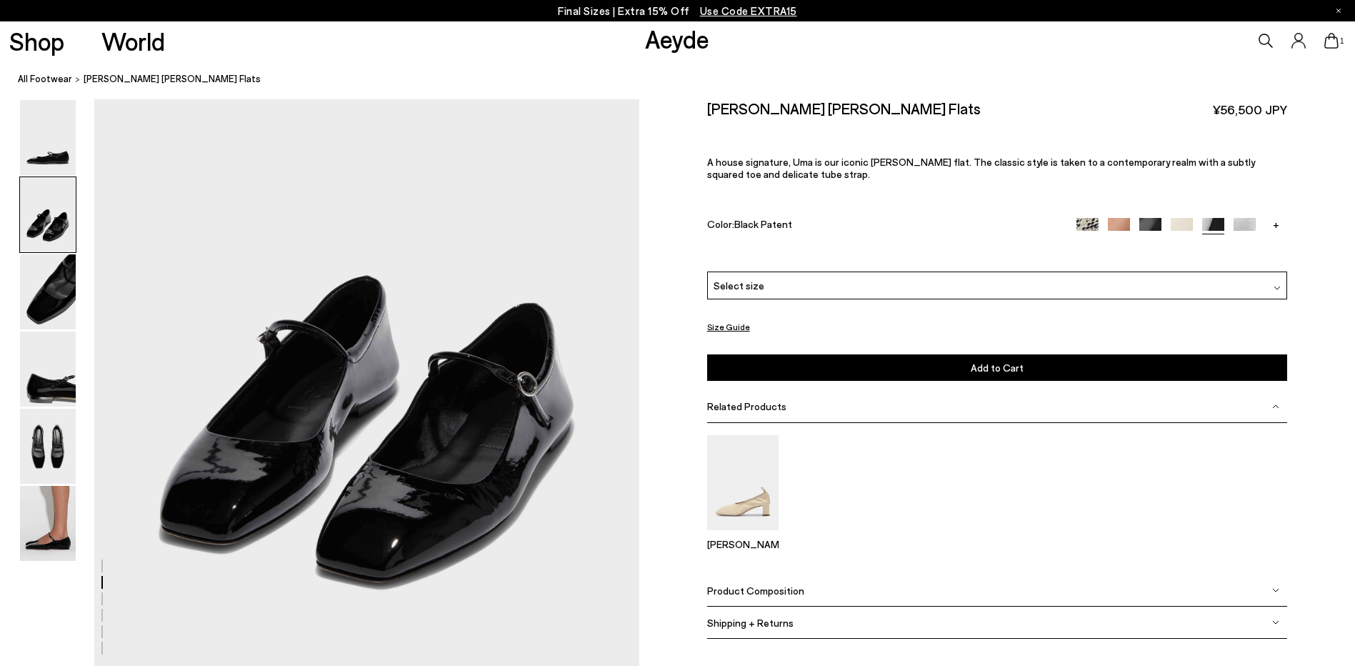
scroll to position [713, 0]
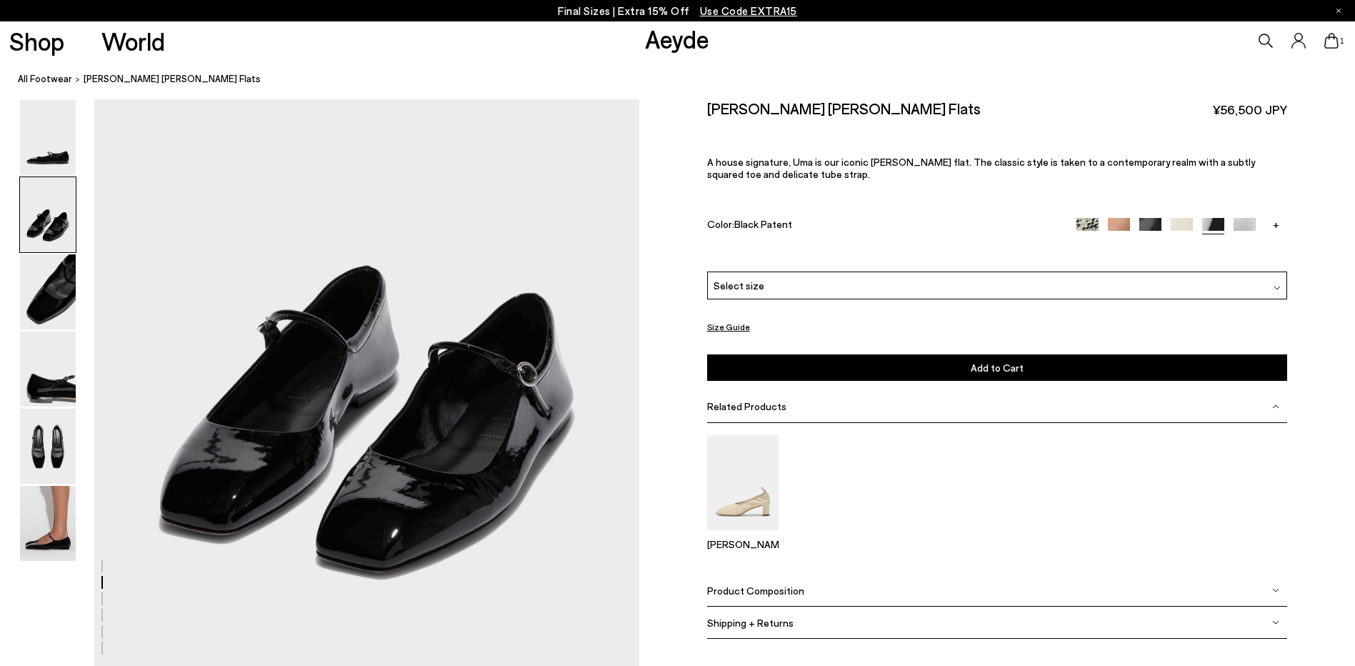
drag, startPoint x: 381, startPoint y: 415, endPoint x: 582, endPoint y: 271, distance: 247.1
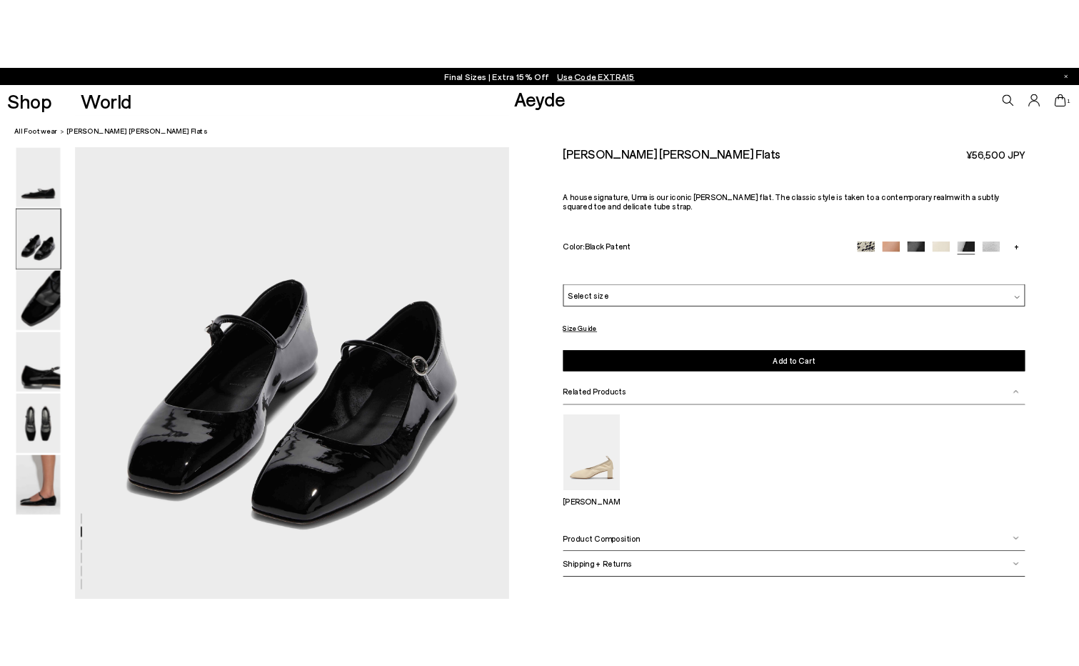
scroll to position [699, 0]
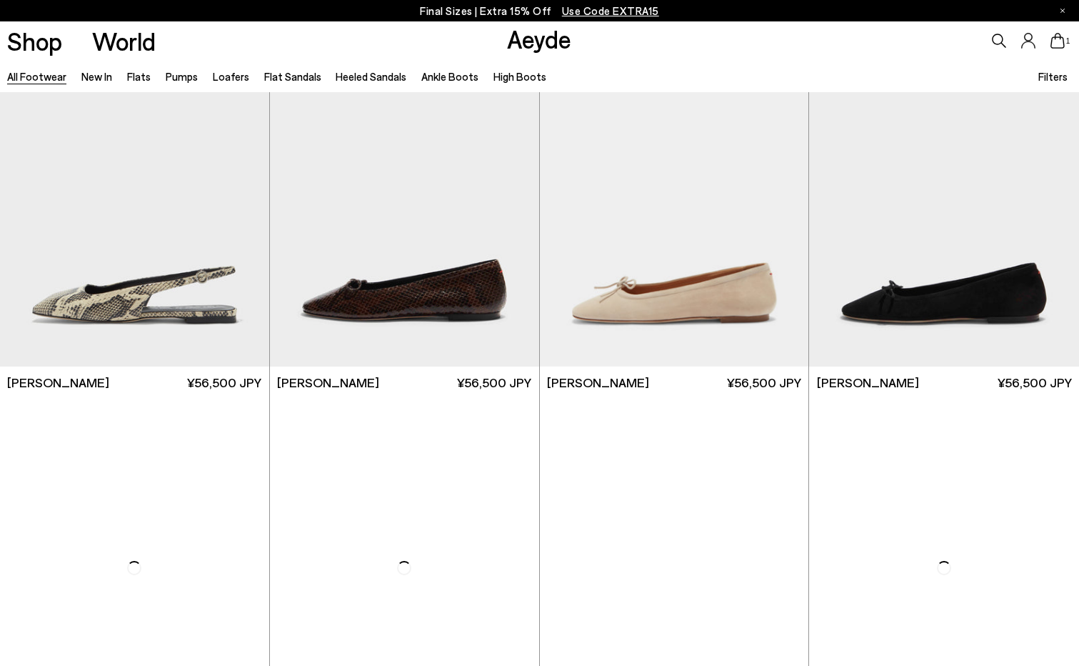
scroll to position [12313, 0]
